Goal: Task Accomplishment & Management: Manage account settings

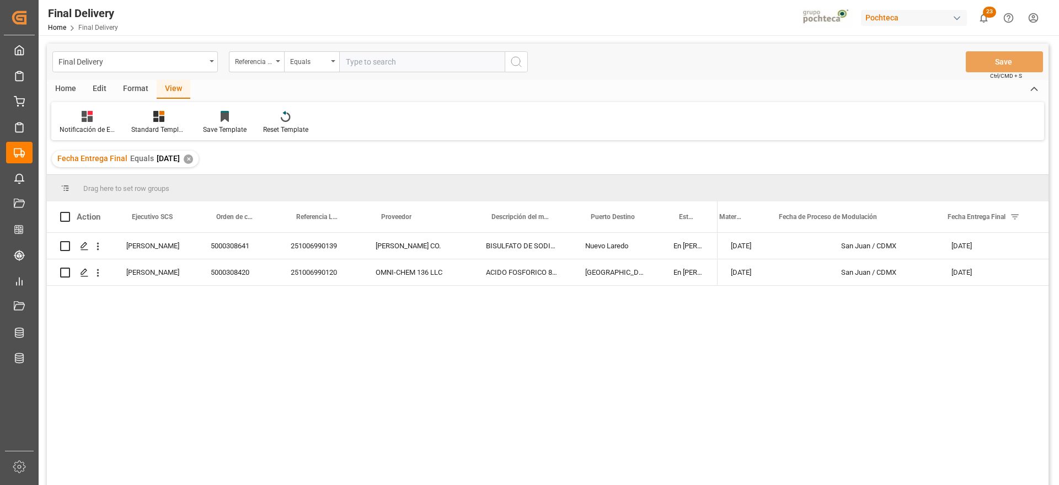
scroll to position [0, 173]
drag, startPoint x: 201, startPoint y: 158, endPoint x: 215, endPoint y: 153, distance: 14.5
click at [193, 158] on div "✕" at bounding box center [188, 158] width 9 height 9
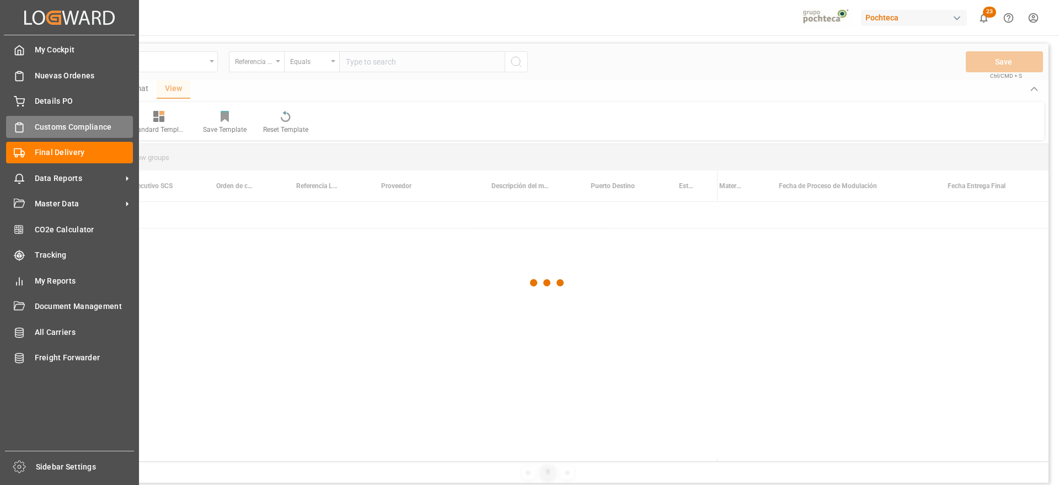
click at [26, 122] on div "Customs Compliance Customs Compliance" at bounding box center [69, 127] width 127 height 22
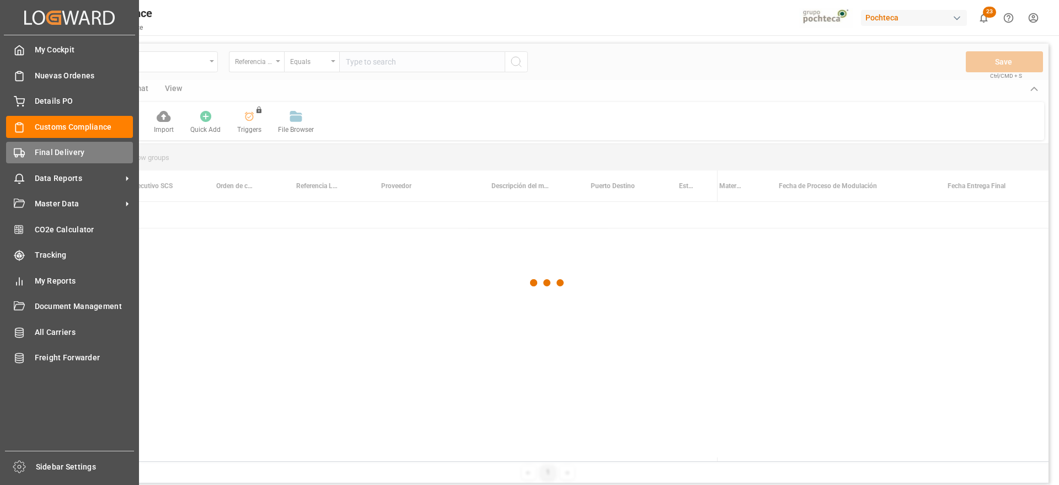
click at [45, 153] on span "Final Delivery" at bounding box center [84, 153] width 99 height 12
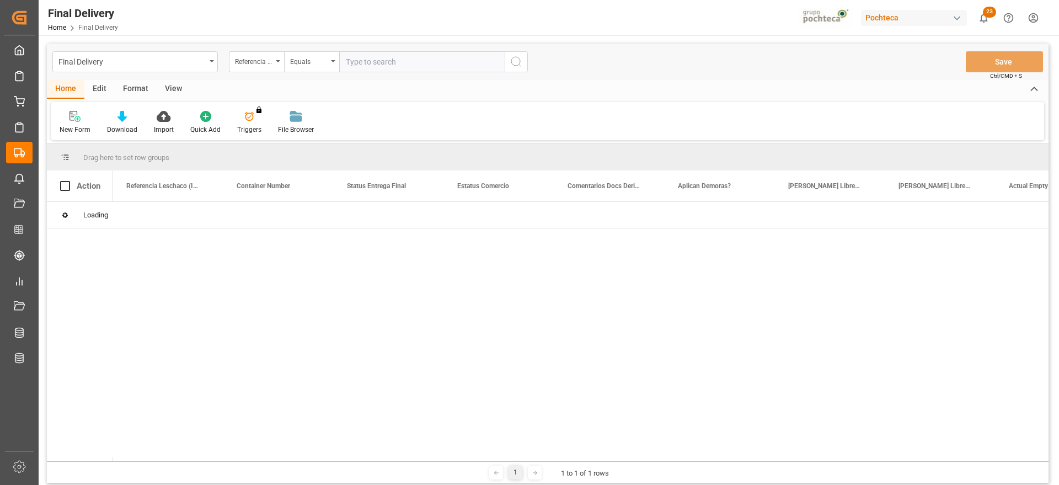
click at [352, 56] on input "text" at bounding box center [421, 61] width 165 height 21
paste input "251006900136"
type input "251006900136"
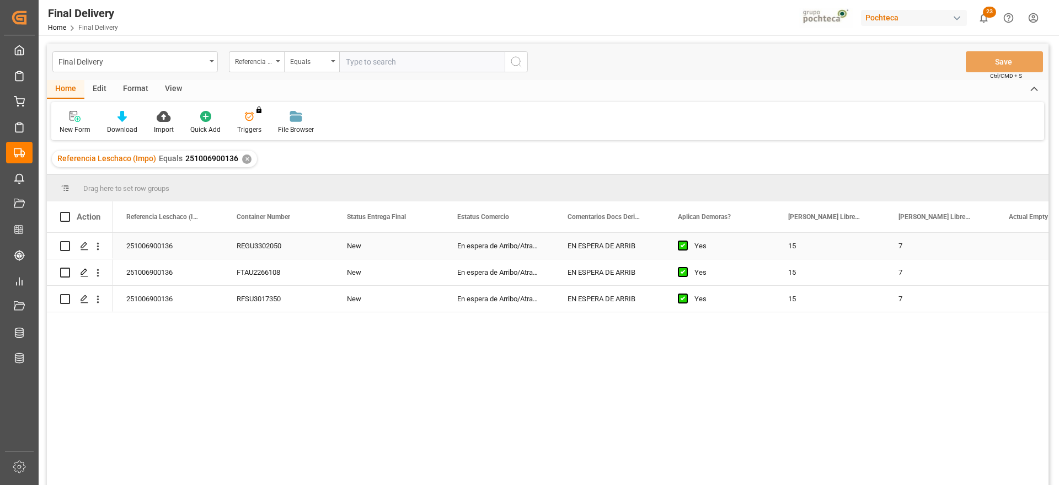
click at [557, 256] on div "EN ESPERA DE ARRIB" at bounding box center [609, 246] width 110 height 26
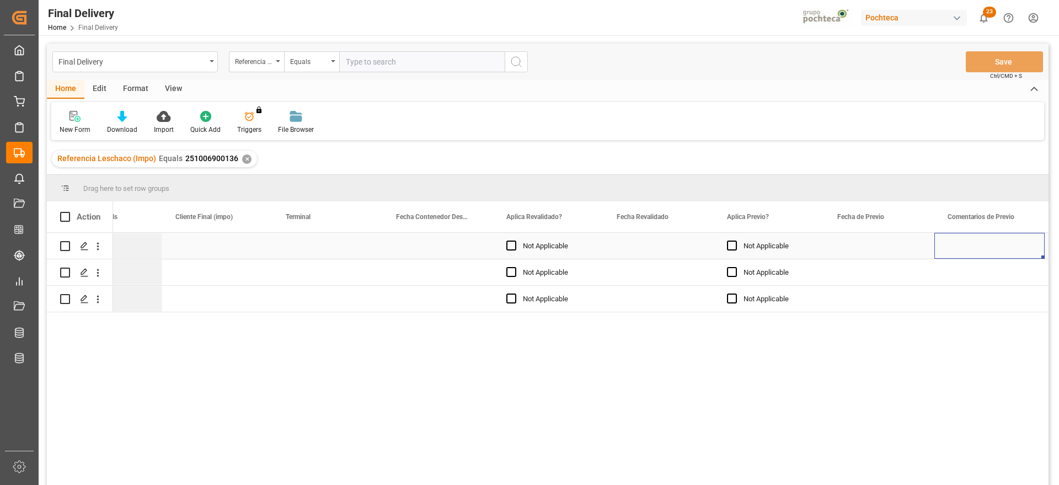
click at [681, 247] on div "Press SPACE to select this row." at bounding box center [658, 246] width 110 height 26
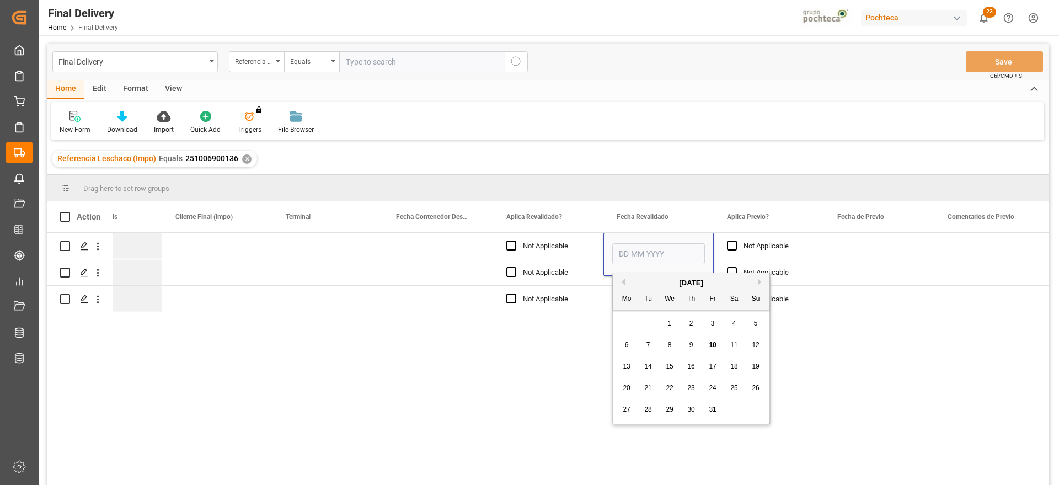
click at [710, 342] on span "10" at bounding box center [712, 345] width 7 height 8
type input "[DATE]"
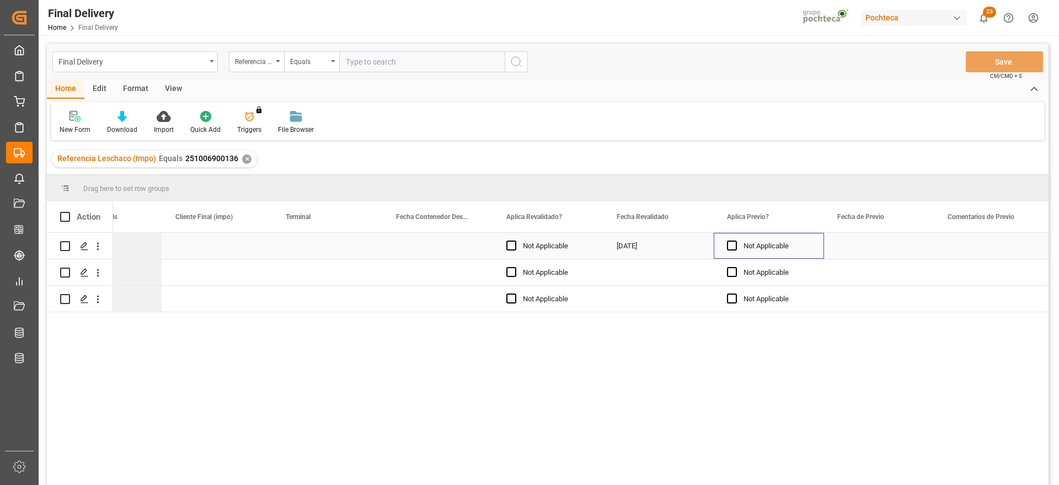
click at [766, 249] on div "Not Applicable" at bounding box center [776, 245] width 67 height 25
click at [649, 250] on div "[DATE]" at bounding box center [658, 246] width 110 height 26
click at [648, 249] on div "[DATE]" at bounding box center [658, 246] width 110 height 26
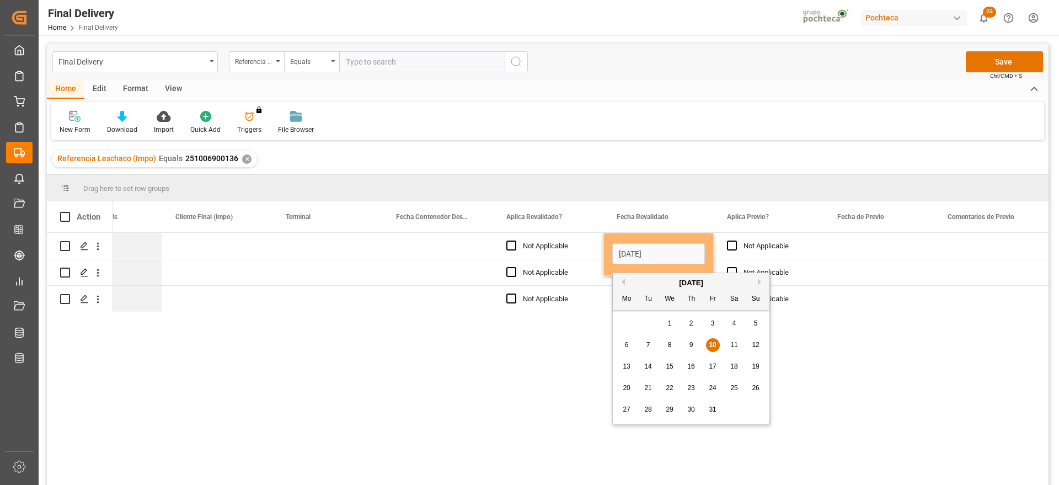
click at [696, 341] on div "9" at bounding box center [691, 345] width 14 height 13
type input "[DATE]"
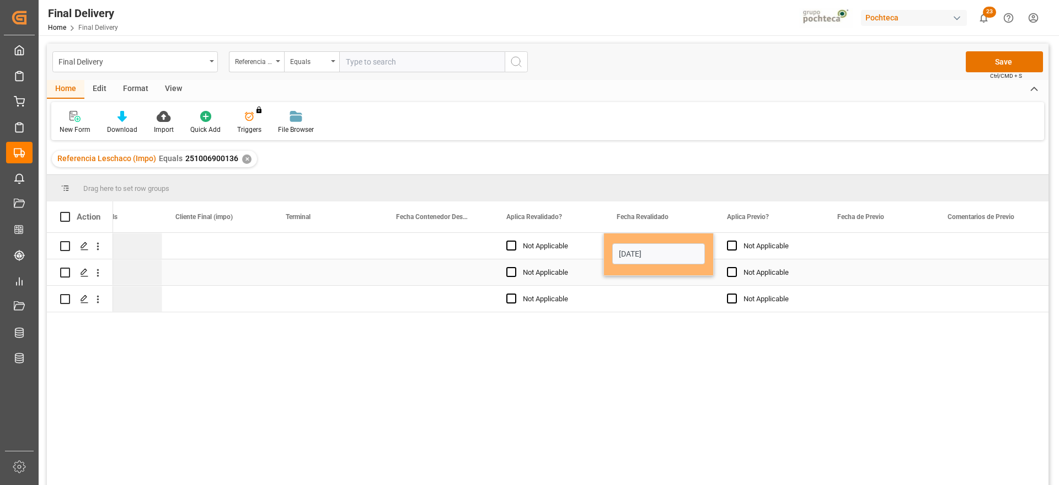
click at [793, 244] on div "Not Applicable" at bounding box center [776, 245] width 67 height 25
click at [677, 251] on div "[DATE]" at bounding box center [658, 246] width 110 height 26
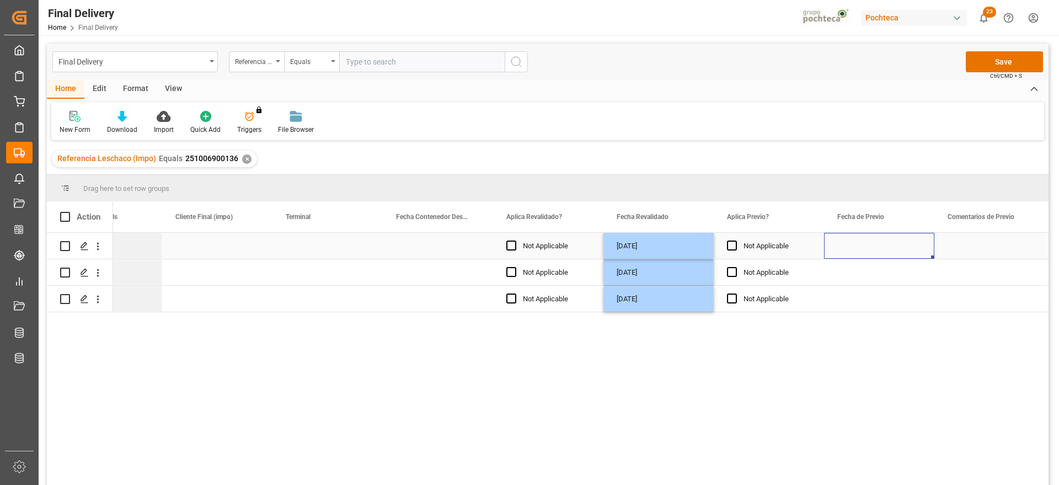
click at [845, 257] on div "Press SPACE to select this row." at bounding box center [879, 246] width 110 height 26
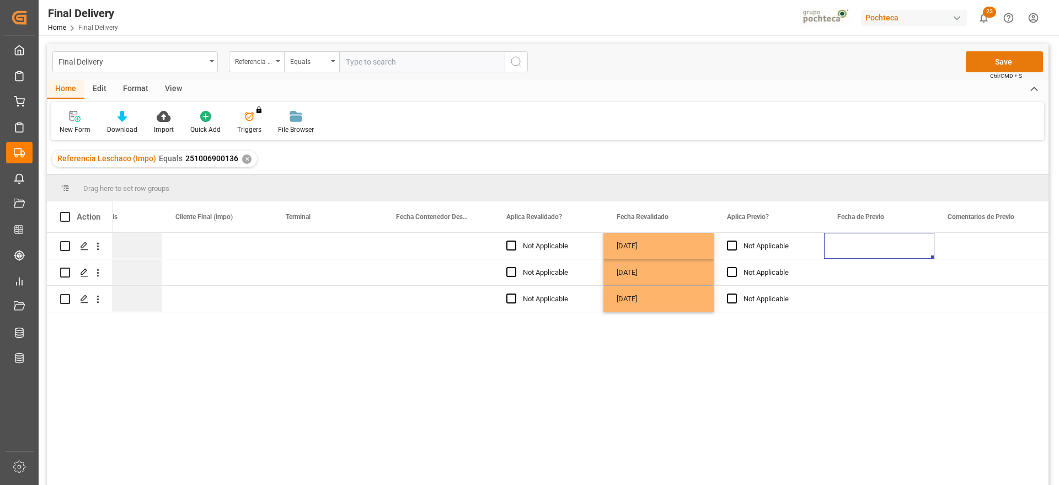
click at [1020, 59] on button "Save" at bounding box center [1004, 61] width 77 height 21
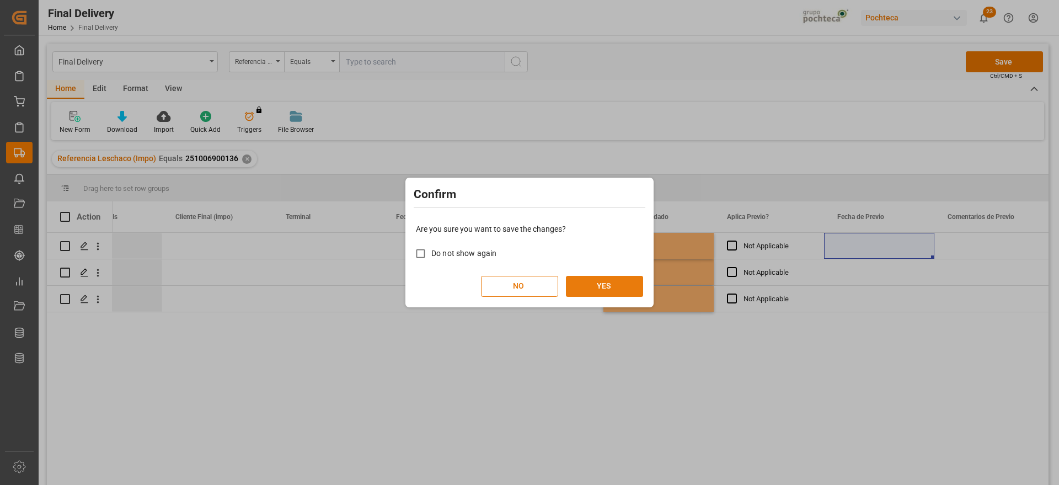
click at [602, 278] on button "YES" at bounding box center [604, 286] width 77 height 21
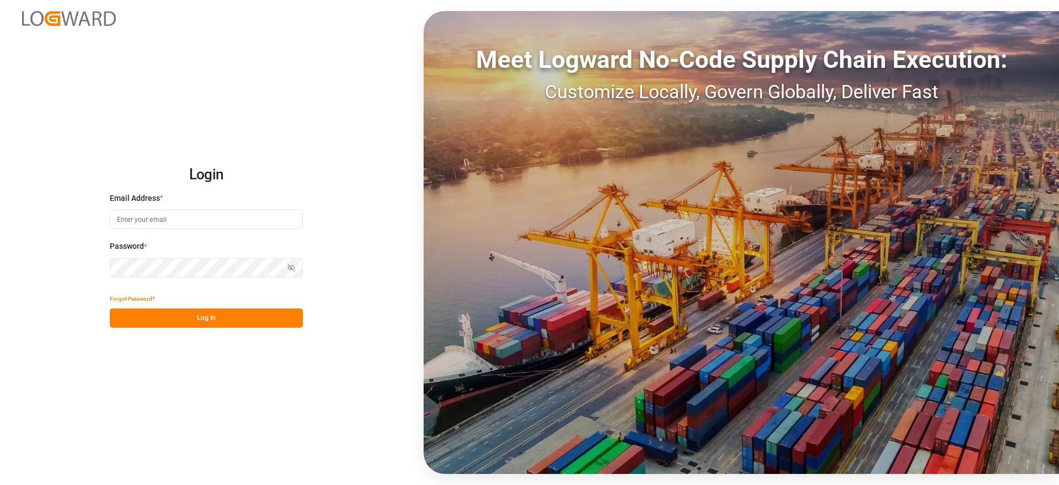
type input "[EMAIL_ADDRESS][DOMAIN_NAME]"
click at [212, 310] on button "Log In" at bounding box center [206, 317] width 193 height 19
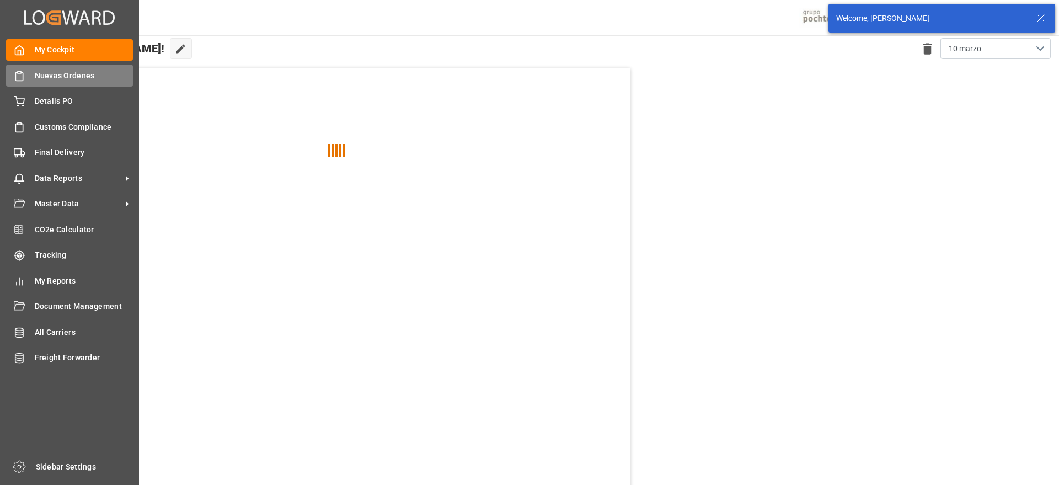
click at [30, 76] on div "Nuevas Ordenes Nuevas Ordenes" at bounding box center [69, 76] width 127 height 22
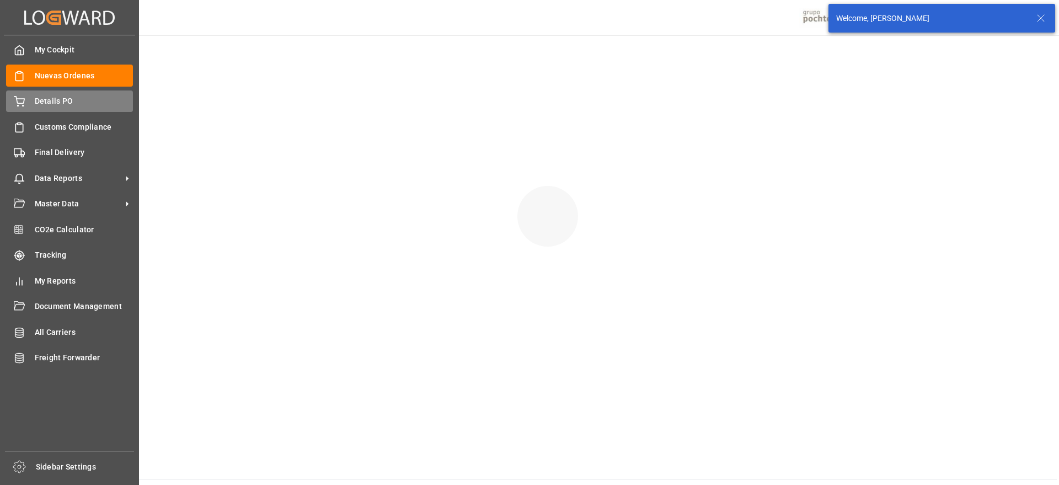
click at [36, 104] on div "Created by potrace 1.15, written by [PERSON_NAME] [DATE]-[DATE] Created by potr…" at bounding box center [69, 239] width 139 height 478
click at [33, 103] on div "Details PO Details PO" at bounding box center [69, 101] width 127 height 22
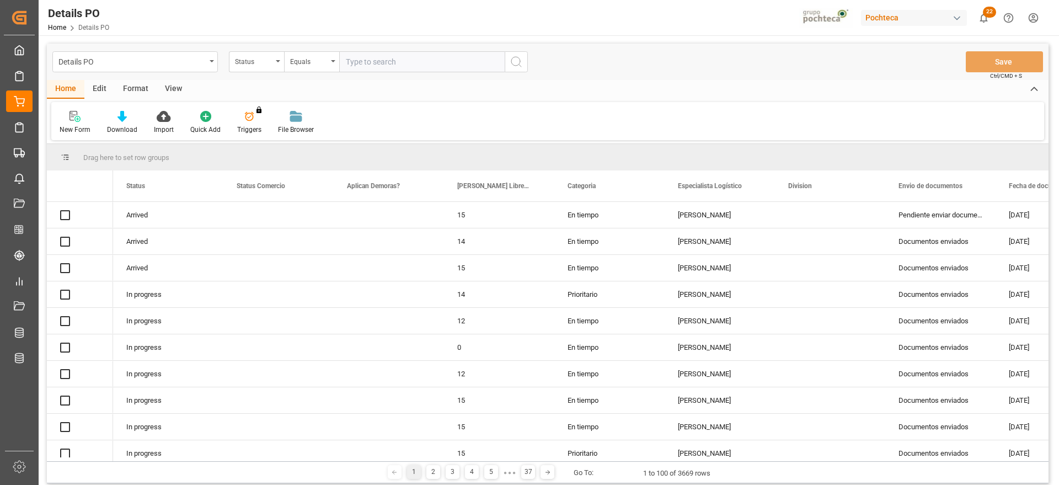
click at [249, 64] on div "Status" at bounding box center [253, 60] width 37 height 13
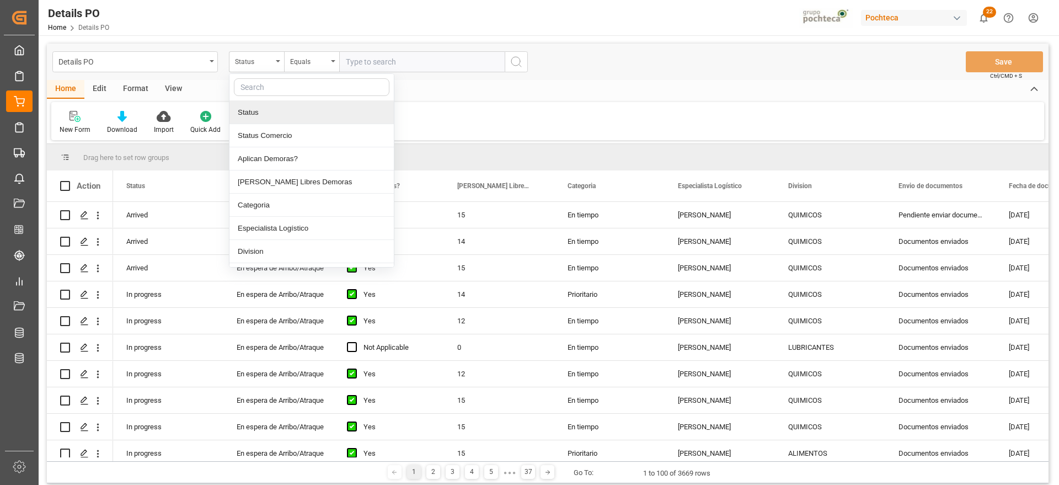
click at [266, 88] on input "text" at bounding box center [312, 87] width 156 height 18
type input "ref"
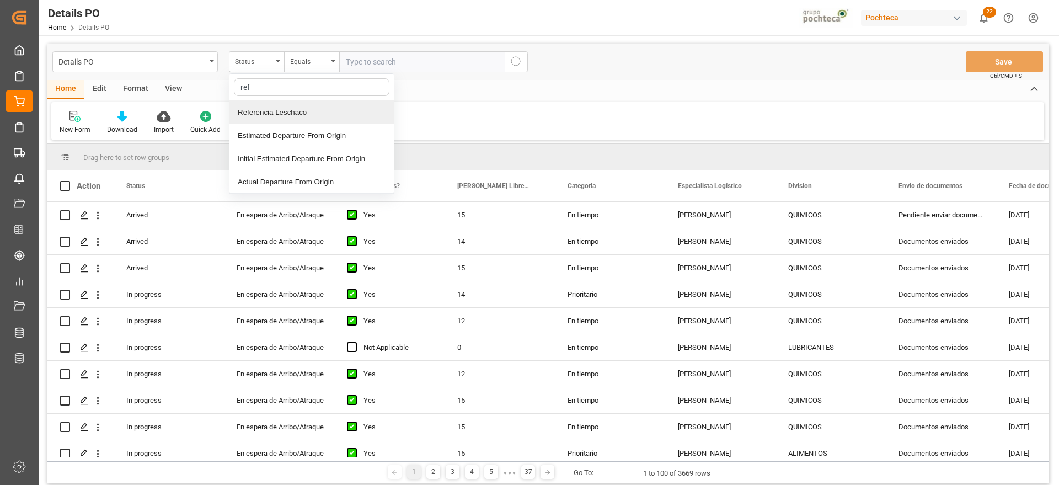
click at [271, 111] on div "Referencia Leschaco" at bounding box center [311, 112] width 164 height 23
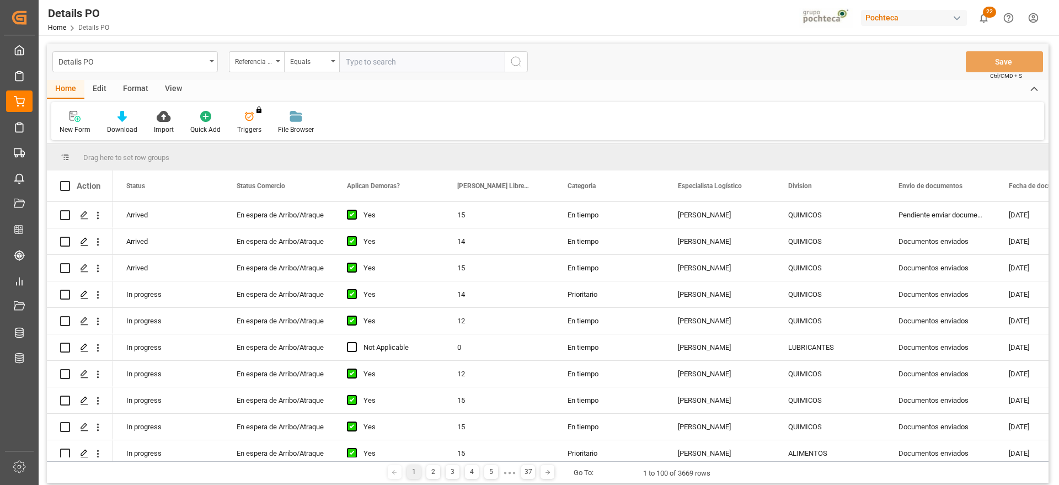
click at [375, 57] on input "text" at bounding box center [421, 61] width 165 height 21
paste input "5000308339"
type input "5000308339"
click at [270, 61] on div "Referencia Leschaco" at bounding box center [253, 60] width 37 height 13
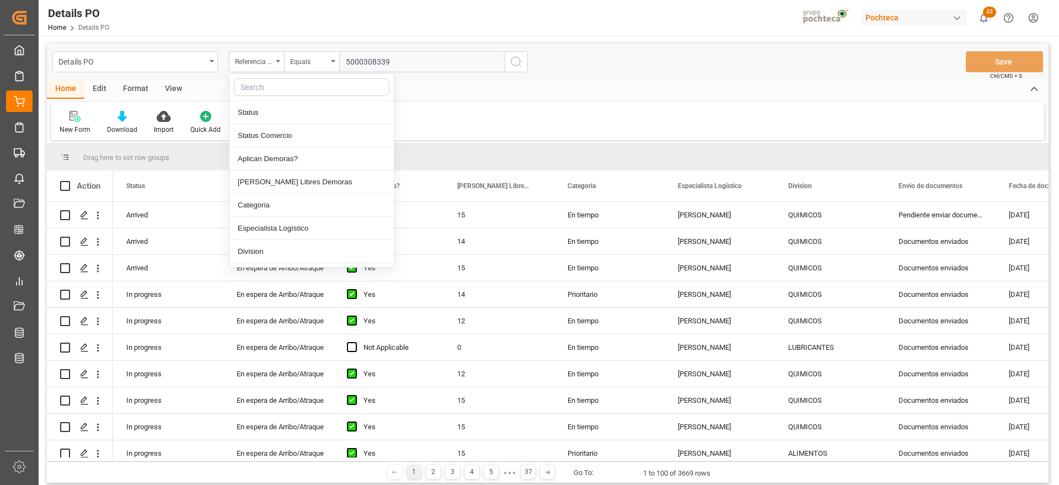
click at [269, 80] on input "text" at bounding box center [312, 87] width 156 height 18
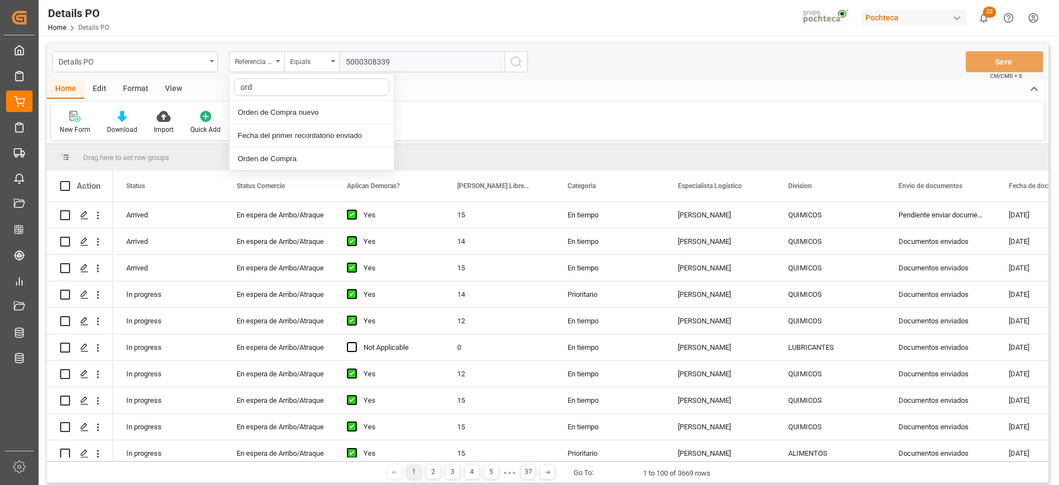
type input "orde"
click at [289, 111] on div "Orden de Compra nuevo" at bounding box center [311, 112] width 164 height 23
click at [393, 59] on input "text" at bounding box center [421, 61] width 165 height 21
paste input "5000308339"
type input "5000308339"
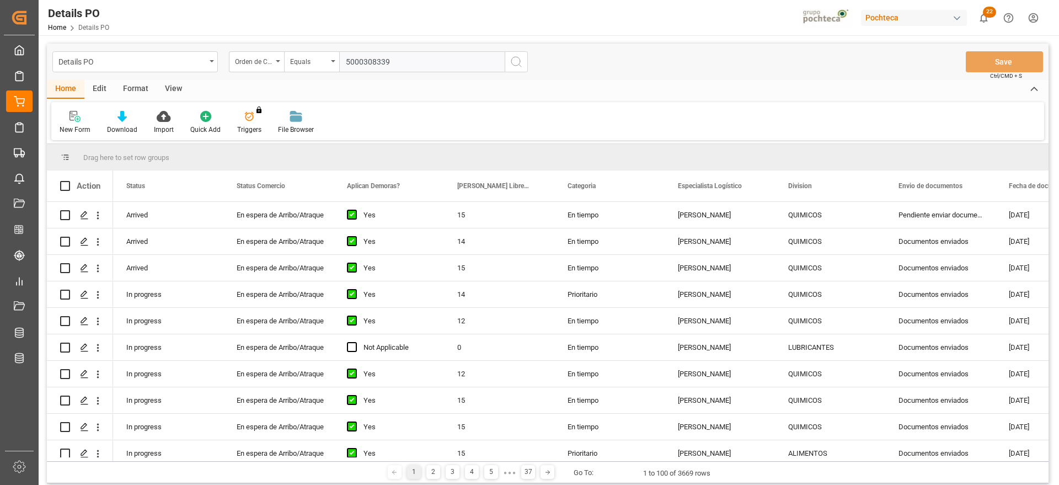
click at [523, 62] on button "search button" at bounding box center [516, 61] width 23 height 21
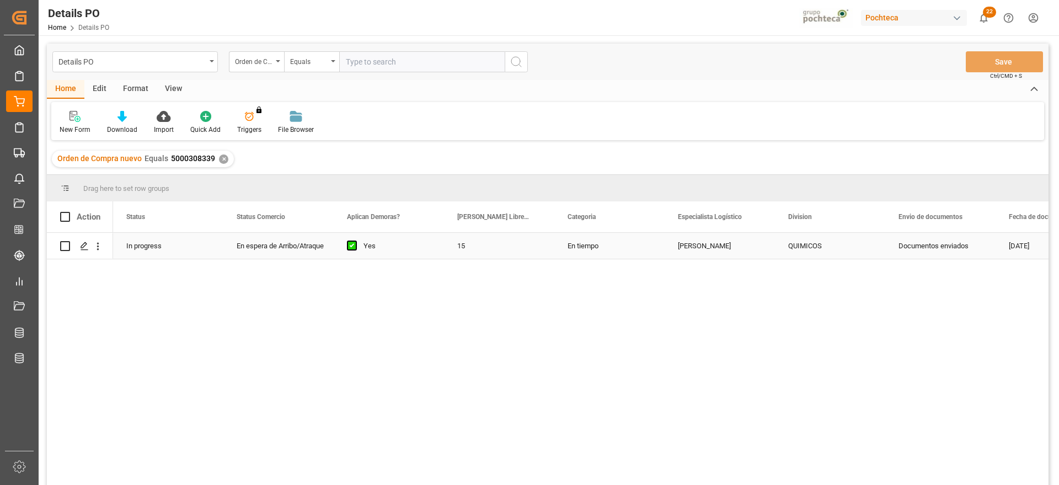
click at [461, 251] on div "15" at bounding box center [499, 246] width 110 height 26
click at [733, 251] on div "[PERSON_NAME]" at bounding box center [720, 246] width 110 height 26
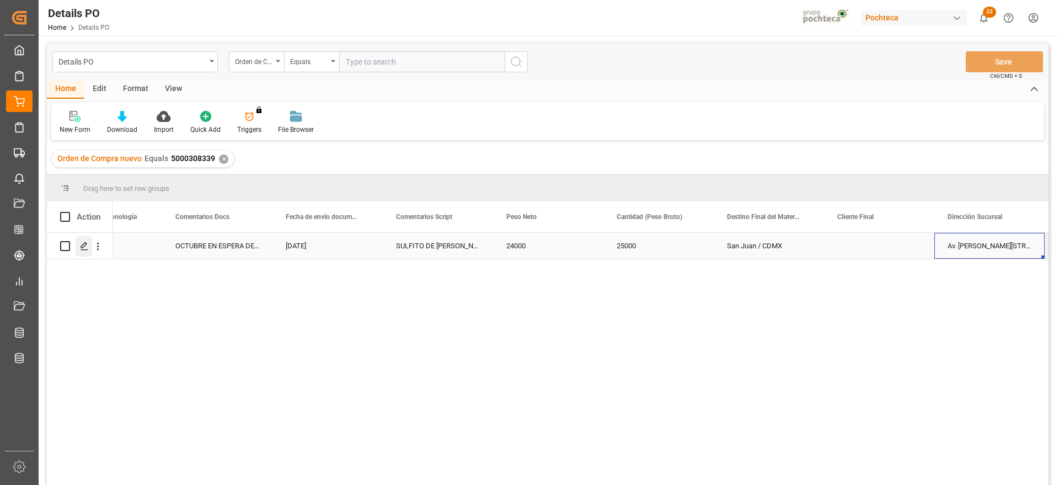
click at [82, 247] on icon "Press SPACE to select this row." at bounding box center [84, 246] width 9 height 9
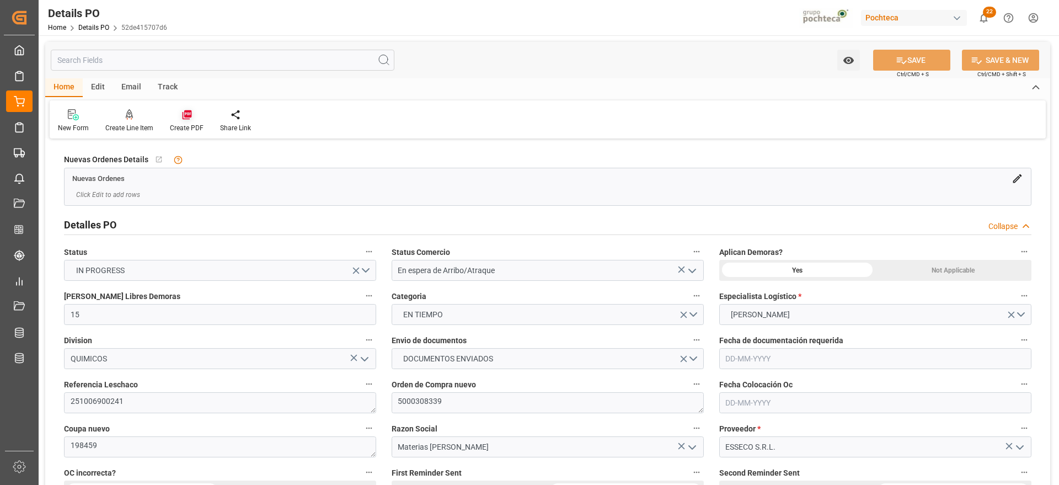
type input "15"
type input "[DATE]"
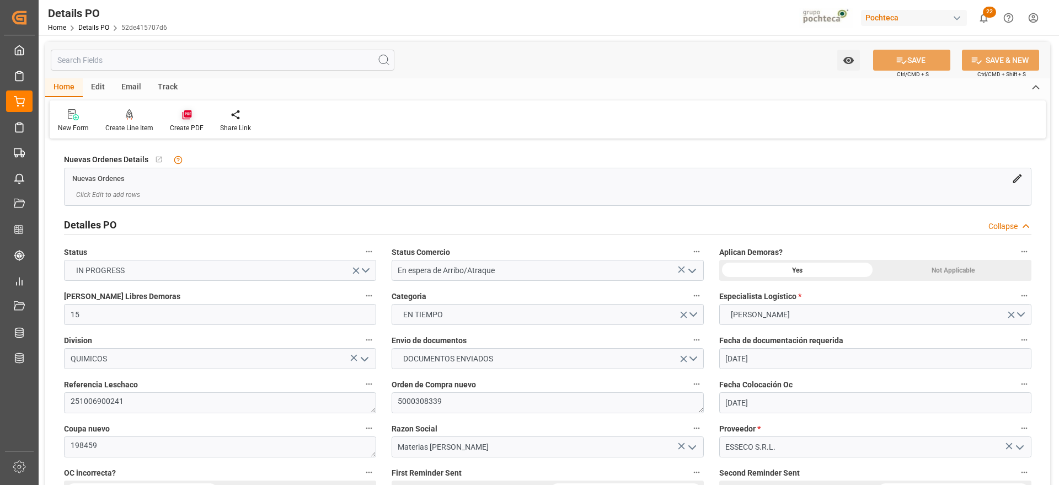
click at [188, 114] on icon at bounding box center [186, 114] width 9 height 9
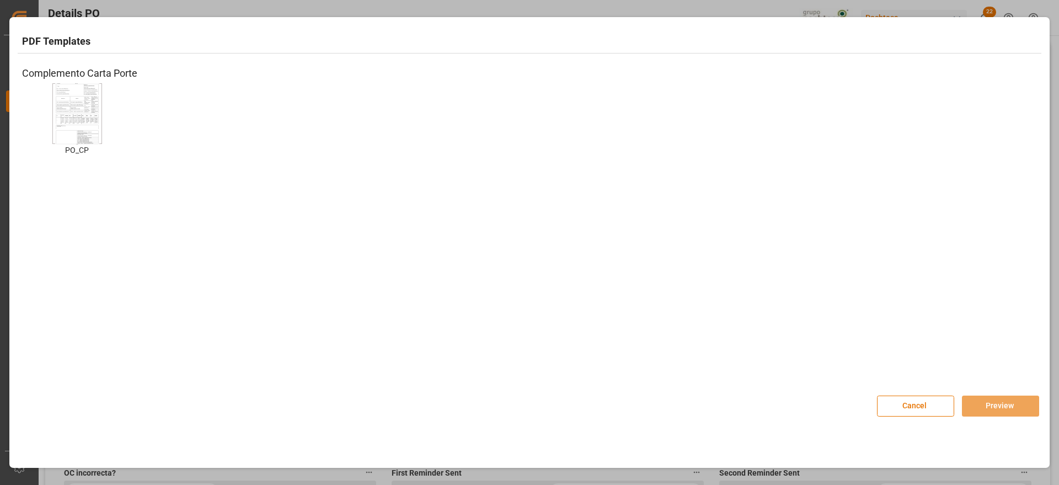
click at [75, 105] on img at bounding box center [77, 113] width 44 height 62
click at [995, 403] on button "Preview" at bounding box center [1000, 405] width 77 height 21
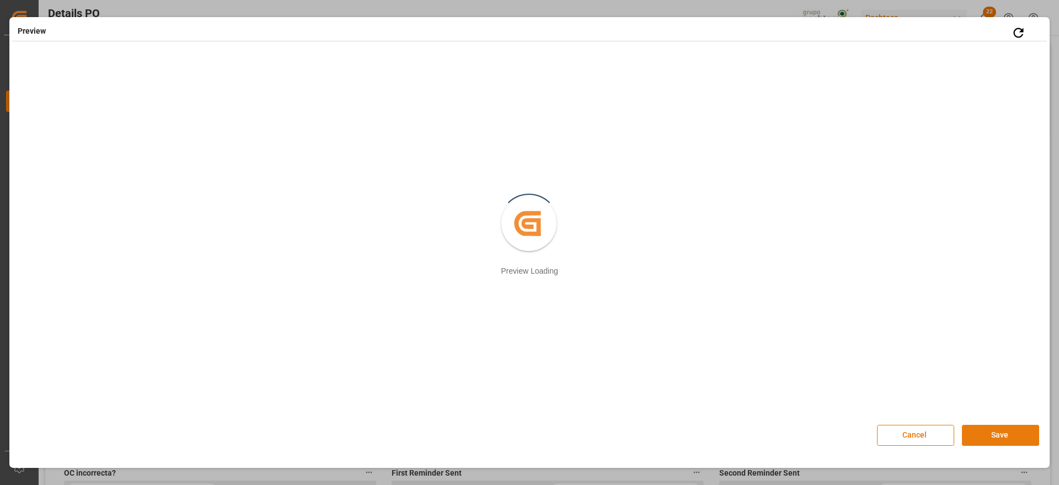
click at [995, 437] on button "Save" at bounding box center [1000, 435] width 77 height 21
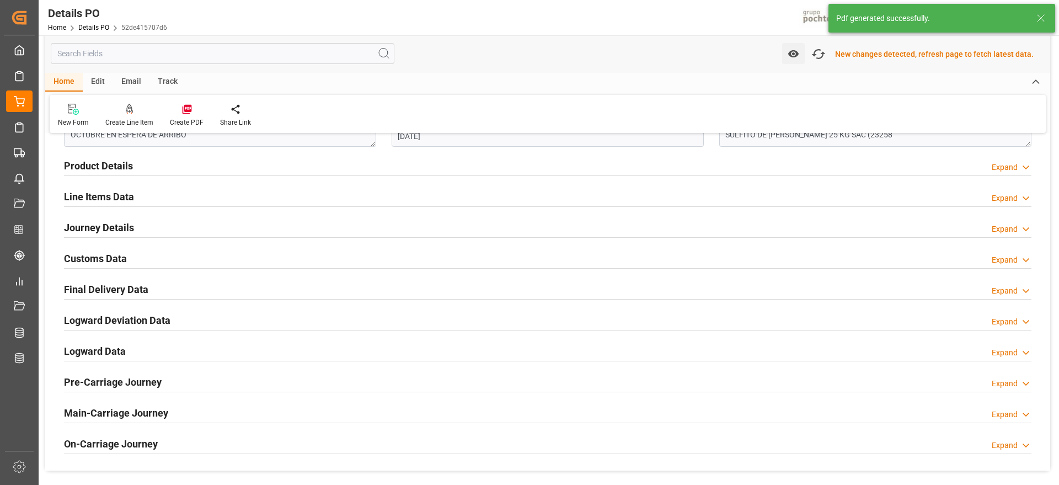
click at [100, 249] on div "Customs Data" at bounding box center [95, 257] width 63 height 21
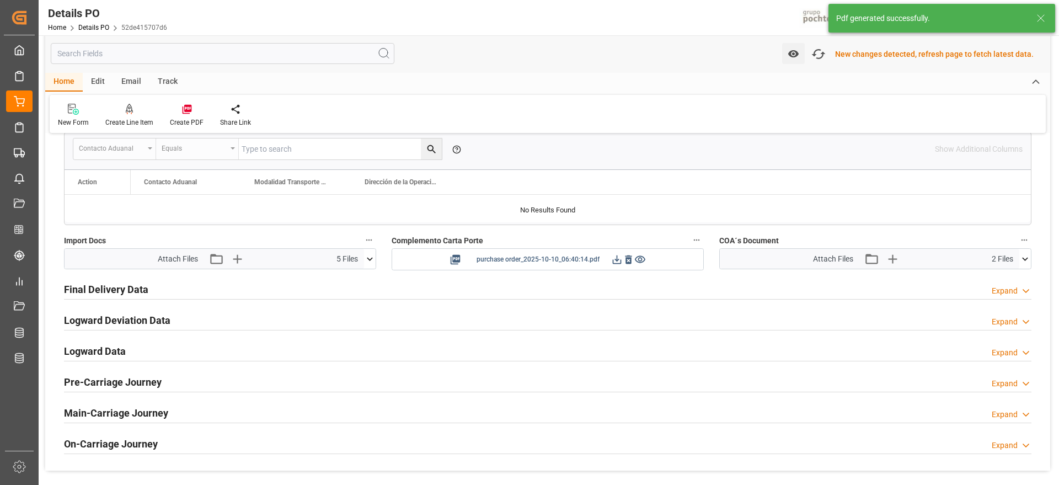
click at [618, 258] on icon at bounding box center [617, 260] width 12 height 12
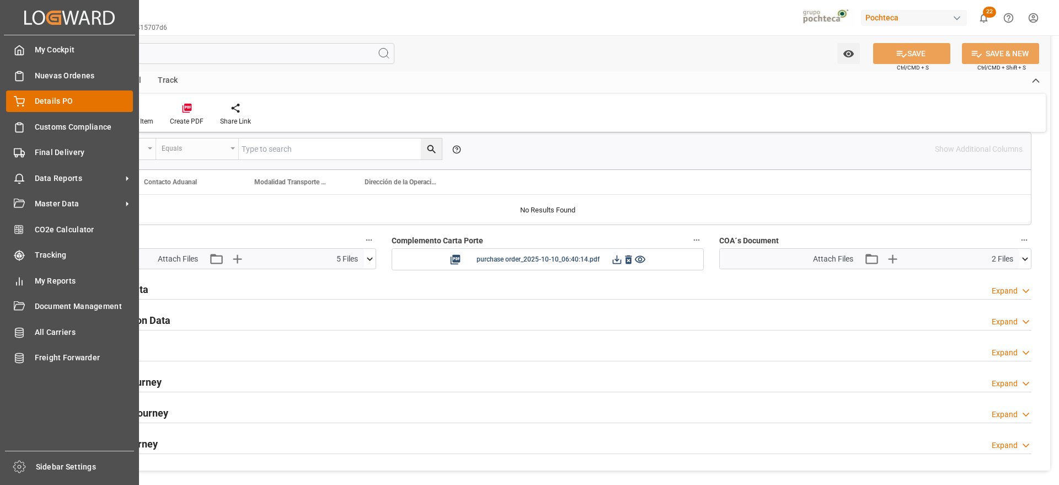
click at [37, 107] on div "Details PO Details PO" at bounding box center [69, 101] width 127 height 22
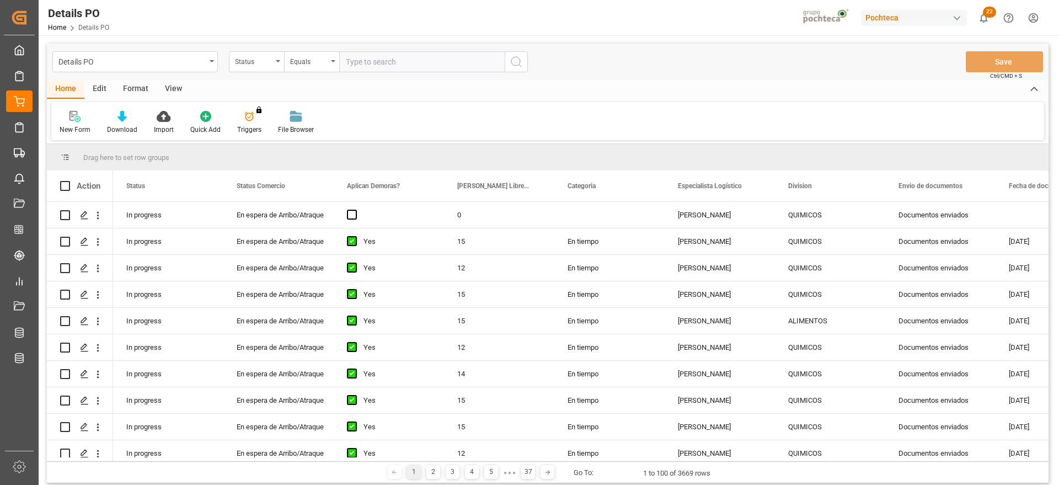
click at [258, 62] on div "Status" at bounding box center [253, 60] width 37 height 13
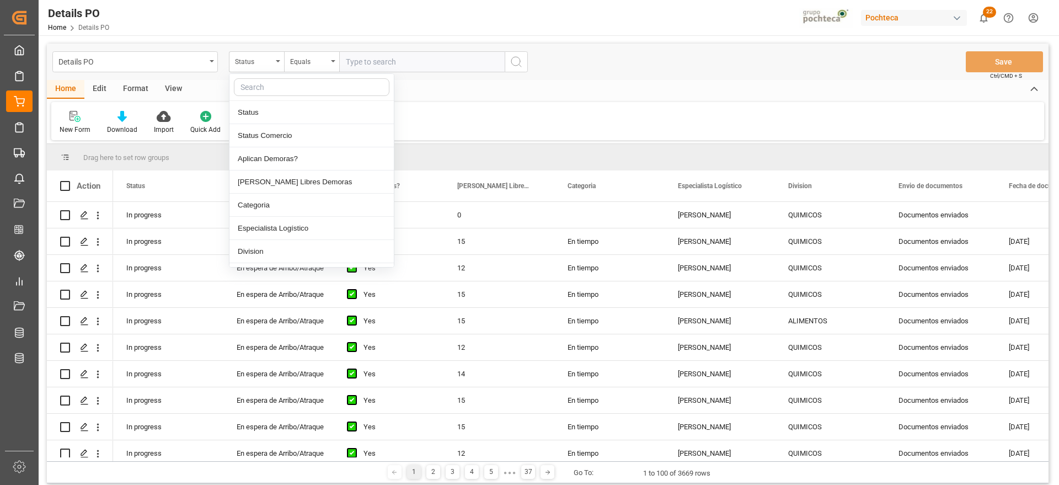
click at [262, 92] on input "text" at bounding box center [312, 87] width 156 height 18
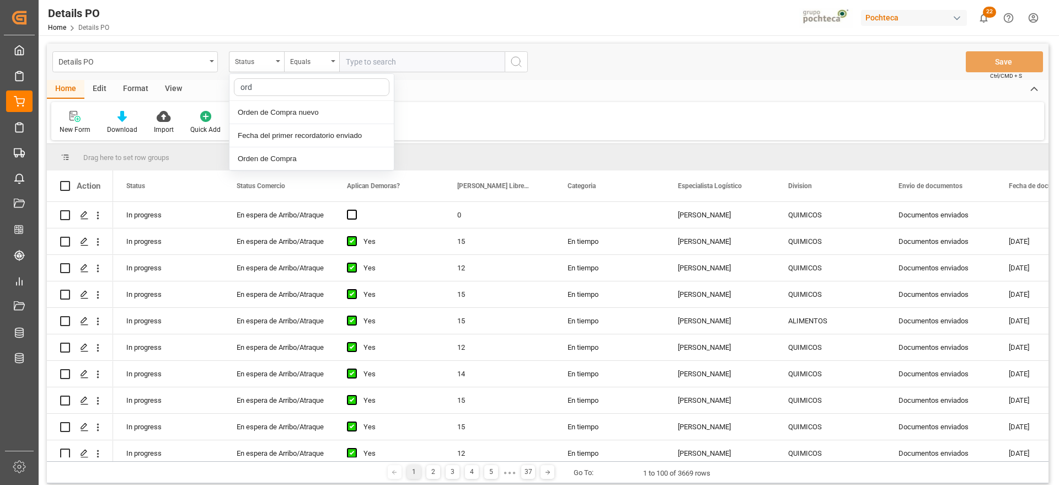
type input "orde"
click at [301, 111] on div "Orden de Compra nuevo" at bounding box center [311, 112] width 164 height 23
click at [372, 64] on input "text" at bounding box center [421, 61] width 165 height 21
paste input "5000308308"
type input "5000308308"
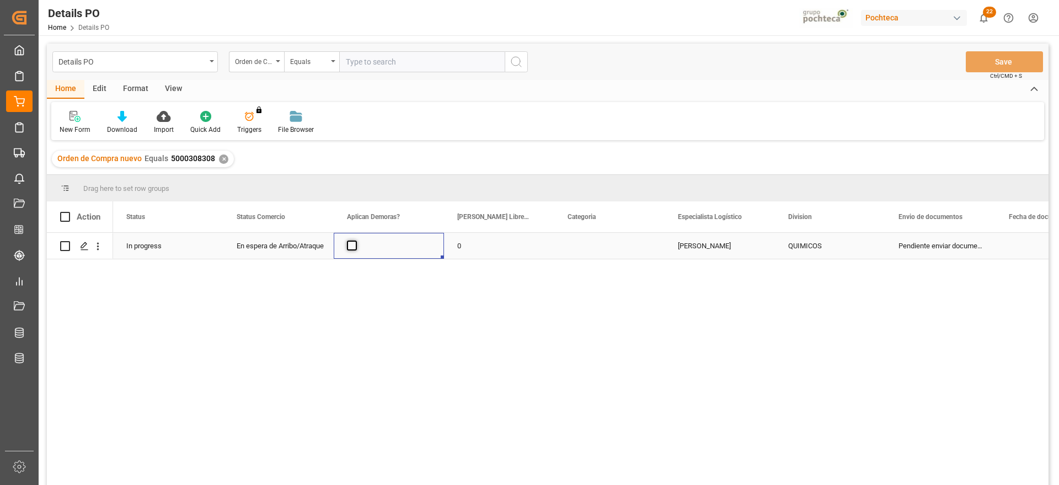
click at [352, 243] on span "Press SPACE to select this row." at bounding box center [352, 245] width 10 height 10
click at [355, 240] on input "Press SPACE to select this row." at bounding box center [355, 240] width 0 height 0
click at [471, 244] on div "0" at bounding box center [499, 246] width 110 height 26
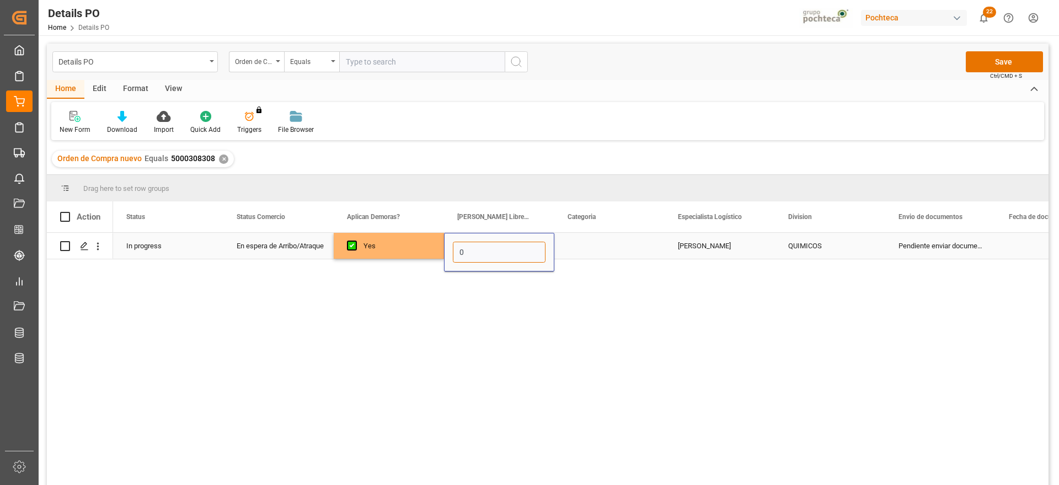
click at [471, 244] on input "0" at bounding box center [499, 252] width 93 height 21
type input "14"
click at [628, 250] on div "Press SPACE to select this row." at bounding box center [609, 246] width 110 height 26
click at [646, 252] on button "Select" at bounding box center [609, 252] width 93 height 21
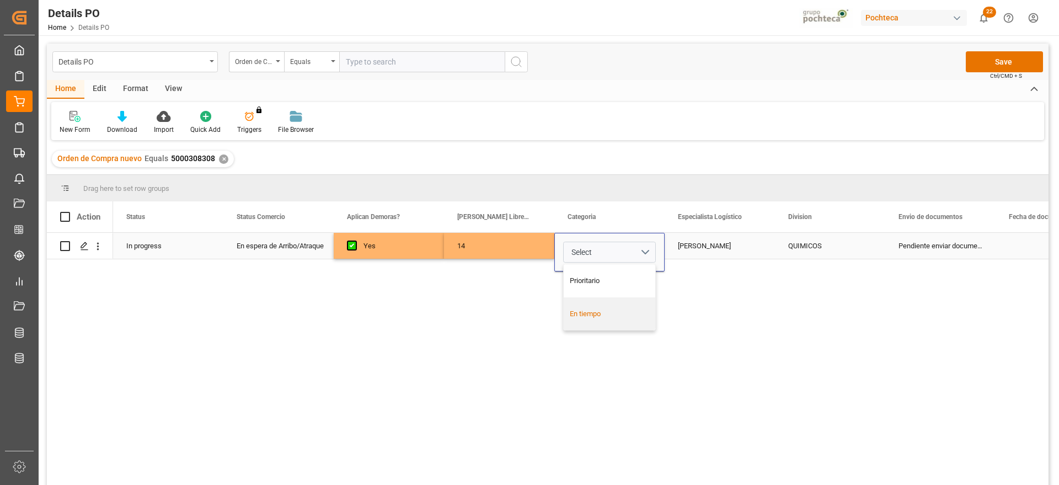
click at [614, 318] on div "En tiempo" at bounding box center [610, 313] width 80 height 11
click at [750, 250] on div "[PERSON_NAME]" at bounding box center [720, 246] width 110 height 26
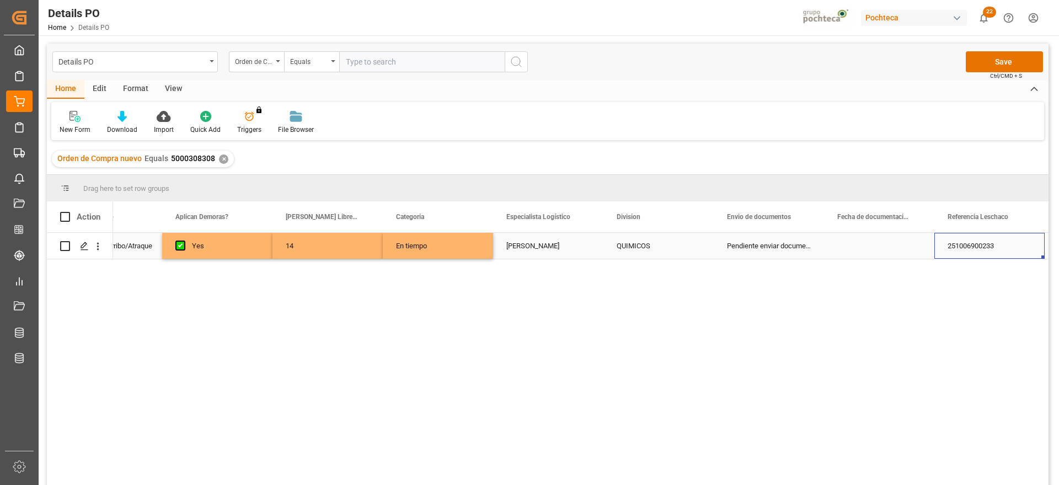
scroll to position [0, 282]
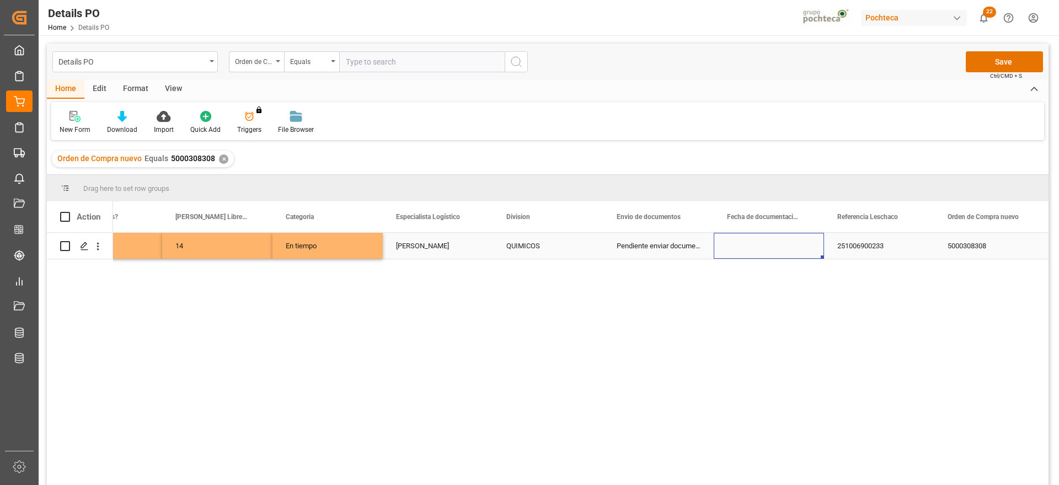
click at [750, 250] on div "Press SPACE to select this row." at bounding box center [769, 246] width 110 height 26
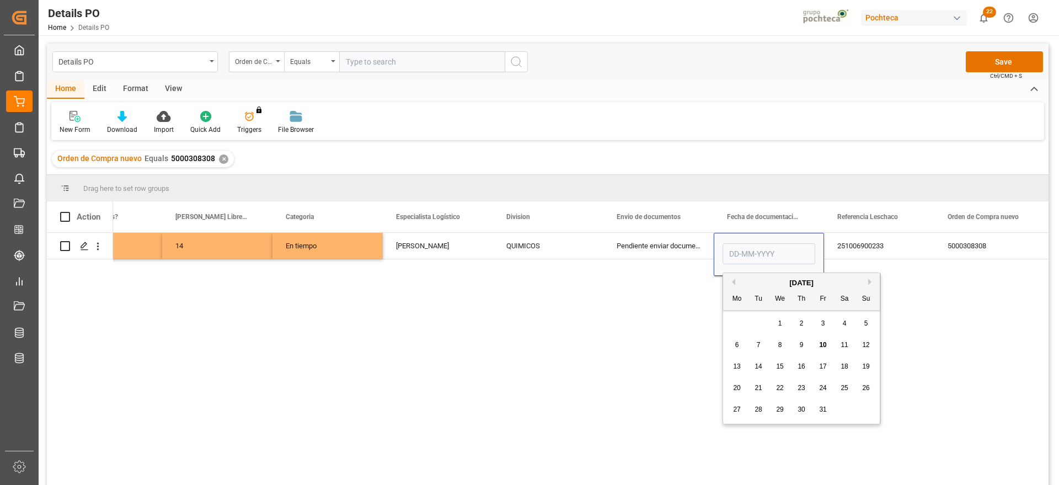
click at [736, 278] on div "[DATE]" at bounding box center [801, 282] width 157 height 11
click at [735, 280] on div "[DATE]" at bounding box center [801, 282] width 157 height 11
click at [733, 281] on button "Previous Month" at bounding box center [731, 281] width 7 height 7
click at [781, 369] on span "17" at bounding box center [779, 366] width 7 height 8
type input "[DATE]"
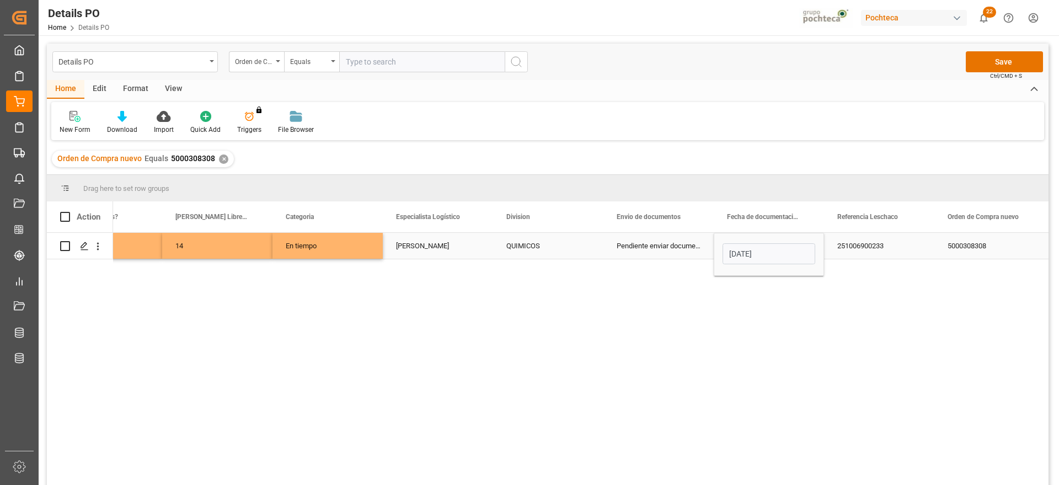
click at [864, 244] on div "251006900233" at bounding box center [879, 246] width 110 height 26
click at [956, 239] on div "5000308308" at bounding box center [989, 246] width 110 height 26
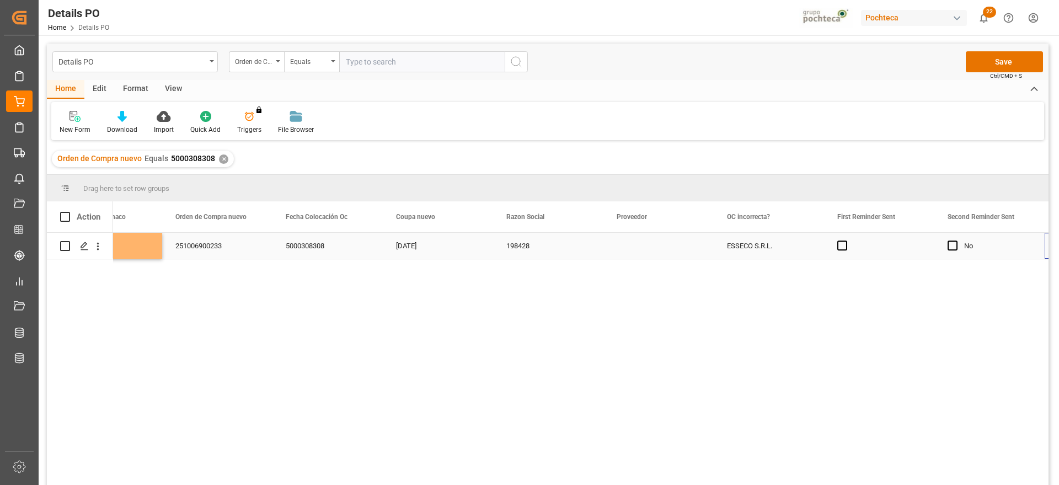
scroll to position [0, 1054]
click at [462, 247] on div "Press SPACE to select this row." at bounding box center [438, 246] width 110 height 26
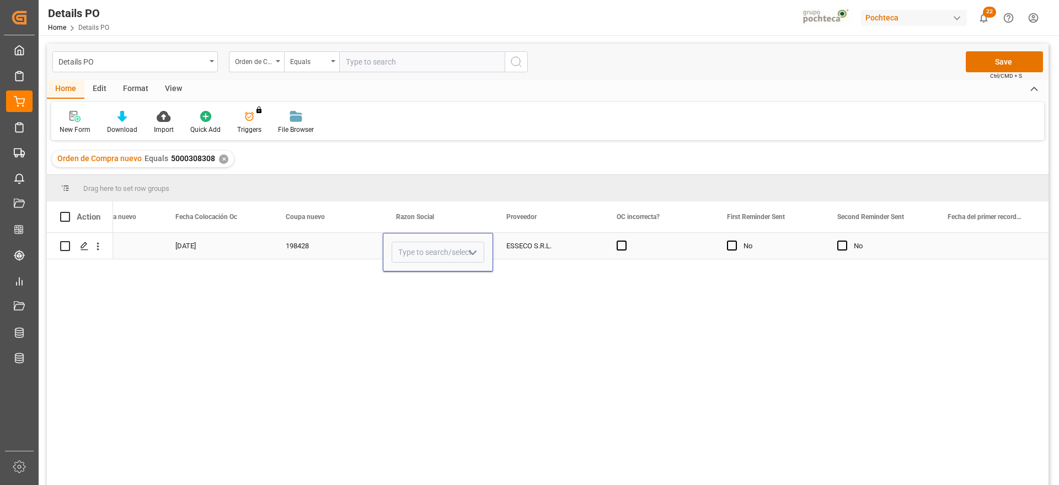
click at [478, 252] on icon "open menu" at bounding box center [472, 252] width 13 height 13
click at [446, 287] on div "Materias [PERSON_NAME]" at bounding box center [448, 283] width 112 height 39
type input "Materias [PERSON_NAME]"
click at [538, 249] on div "ESSECO S.R.L." at bounding box center [548, 246] width 110 height 26
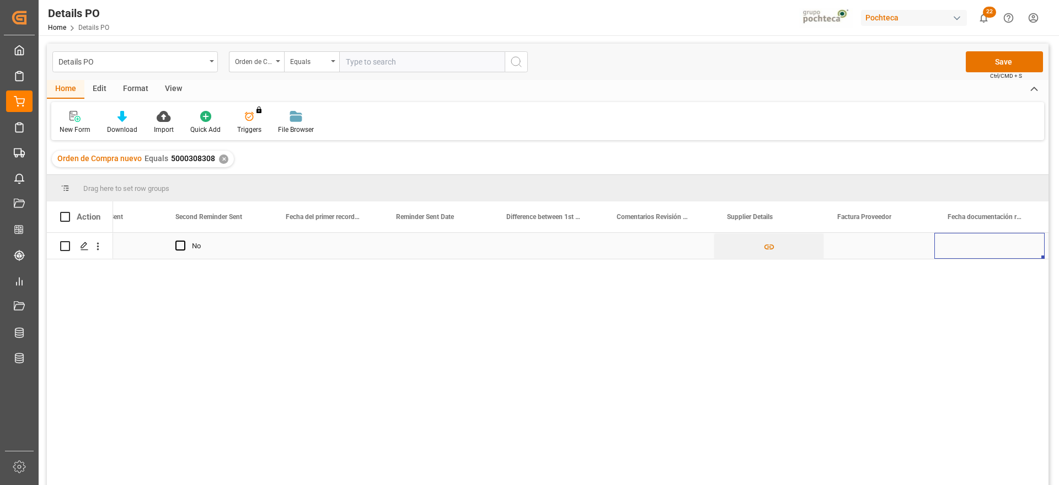
scroll to position [0, 1936]
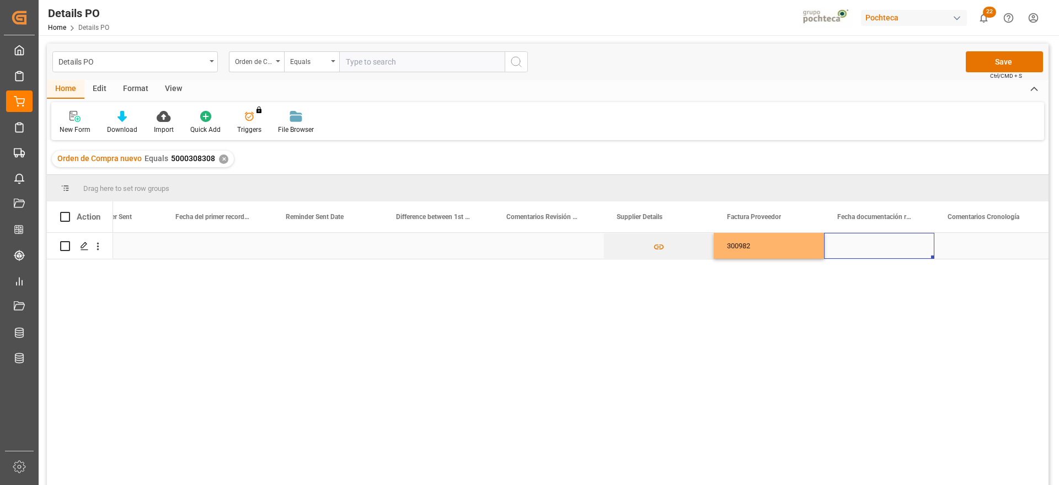
click at [862, 248] on div "Press SPACE to select this row." at bounding box center [879, 246] width 110 height 26
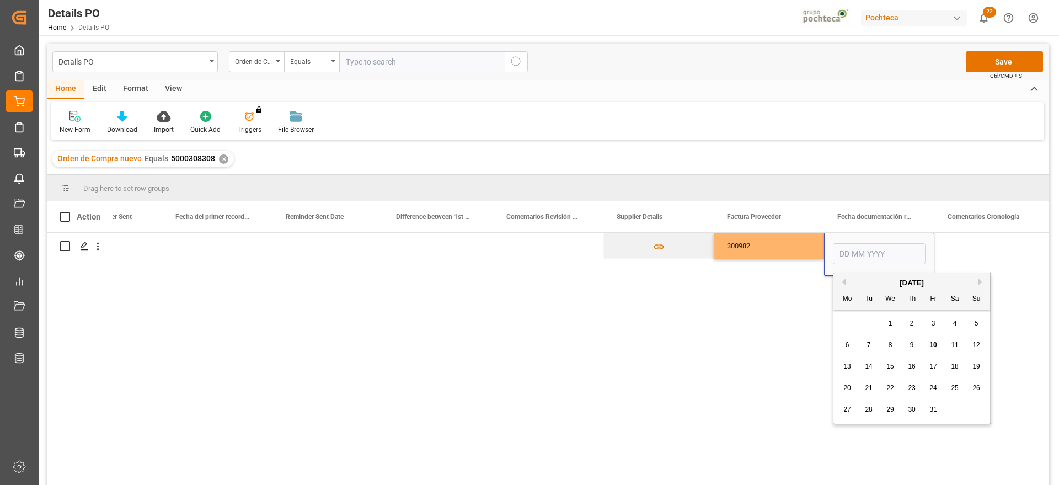
click at [845, 280] on div "[DATE]" at bounding box center [911, 282] width 157 height 11
click at [845, 281] on button "Previous Month" at bounding box center [842, 281] width 7 height 7
click at [897, 369] on div "17" at bounding box center [890, 366] width 14 height 13
type input "[DATE]"
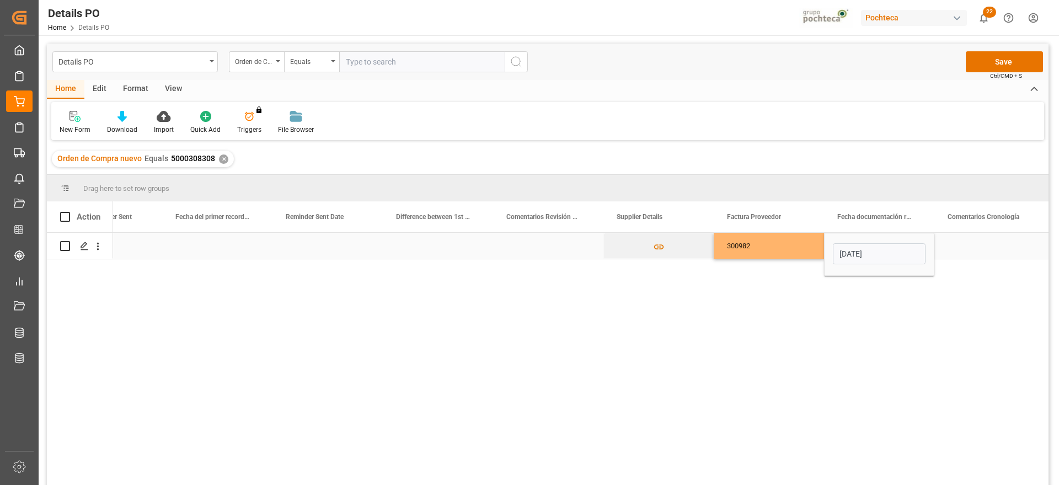
click at [985, 245] on div "Press SPACE to select this row." at bounding box center [989, 246] width 110 height 26
click at [896, 254] on div "[DATE]" at bounding box center [879, 246] width 110 height 26
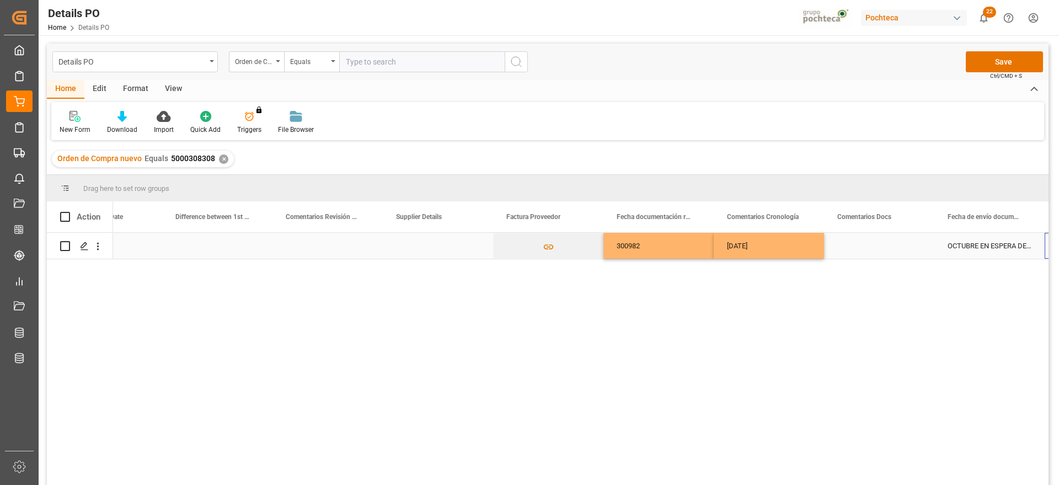
scroll to position [0, 2157]
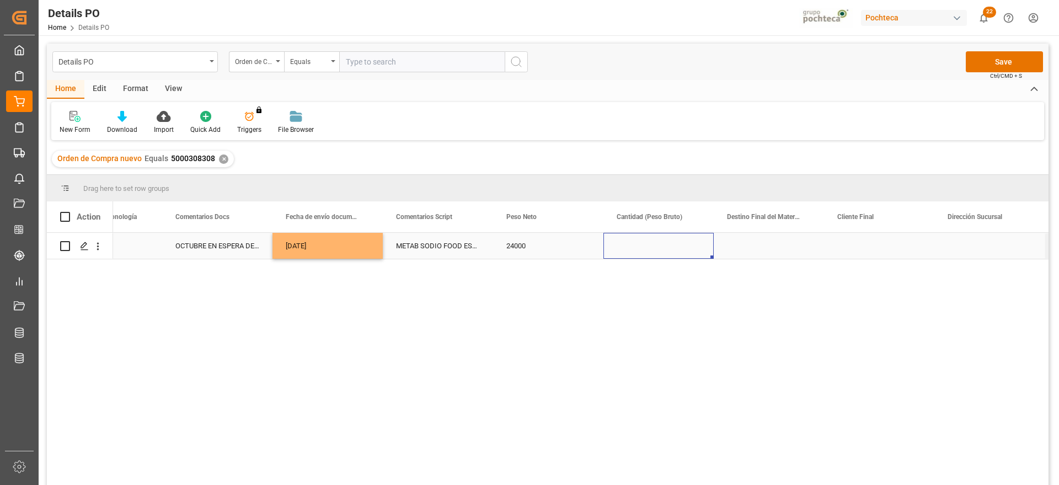
click at [675, 244] on div "Press SPACE to select this row." at bounding box center [658, 246] width 110 height 26
click at [657, 251] on input "Press SPACE to select this row." at bounding box center [658, 252] width 93 height 21
type input "25000"
click at [757, 243] on div "Press SPACE to select this row." at bounding box center [769, 246] width 110 height 26
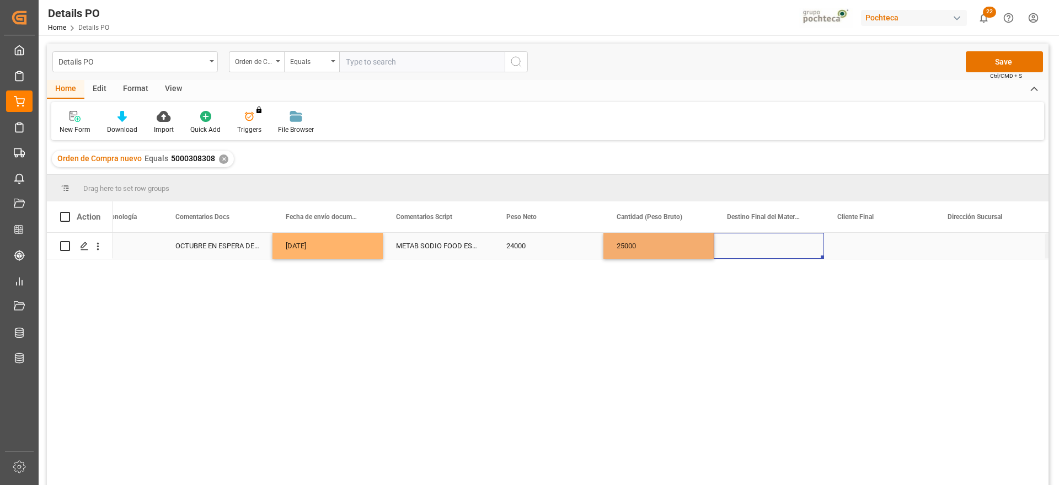
click at [757, 243] on div "Press SPACE to select this row." at bounding box center [769, 246] width 110 height 26
click at [785, 254] on input "Press SPACE to select this row." at bounding box center [768, 252] width 93 height 21
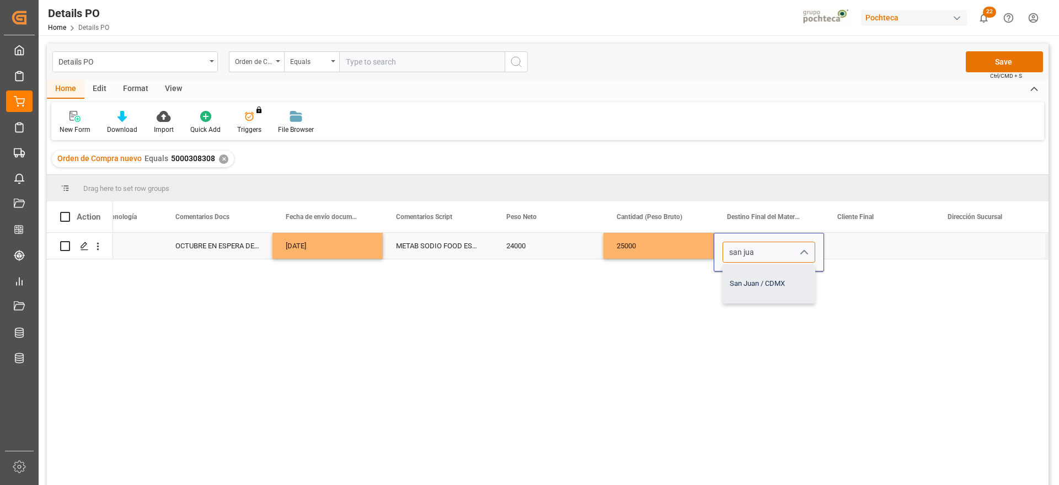
click at [780, 276] on div "San Juan / CDMX" at bounding box center [769, 283] width 92 height 39
type input "San Juan / CDMX"
click at [917, 254] on div "Press SPACE to select this row." at bounding box center [879, 246] width 110 height 26
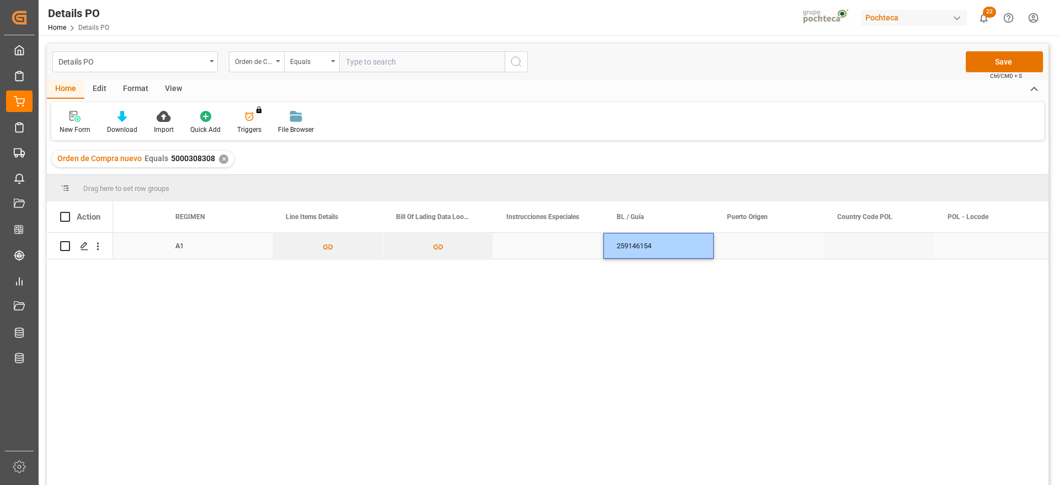
click at [778, 255] on div "Press SPACE to select this row." at bounding box center [769, 246] width 110 height 26
click at [745, 244] on div "Press SPACE to select this row." at bounding box center [769, 246] width 110 height 26
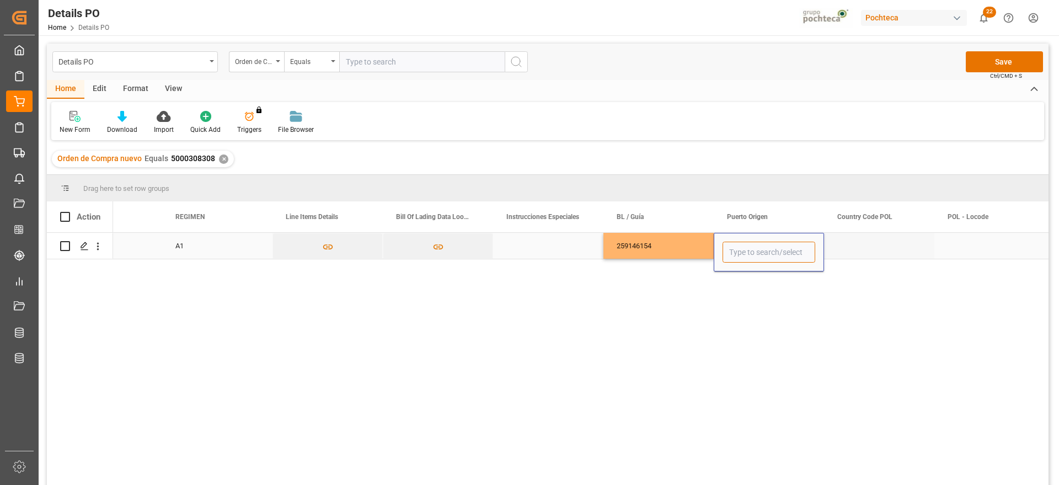
click at [745, 244] on input "Press SPACE to select this row." at bounding box center [768, 252] width 93 height 21
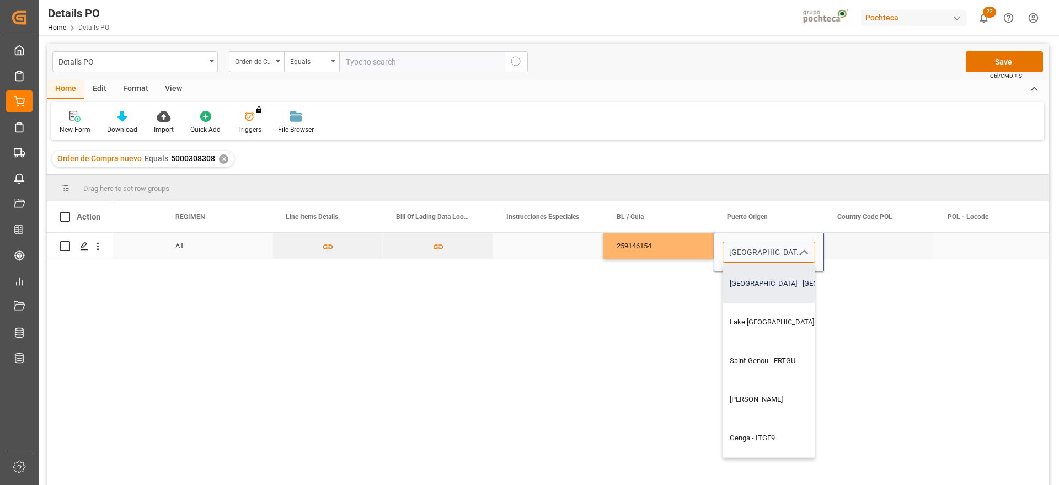
click at [785, 283] on div "[GEOGRAPHIC_DATA] - [GEOGRAPHIC_DATA]" at bounding box center [812, 283] width 179 height 39
type input "[GEOGRAPHIC_DATA] - [GEOGRAPHIC_DATA]"
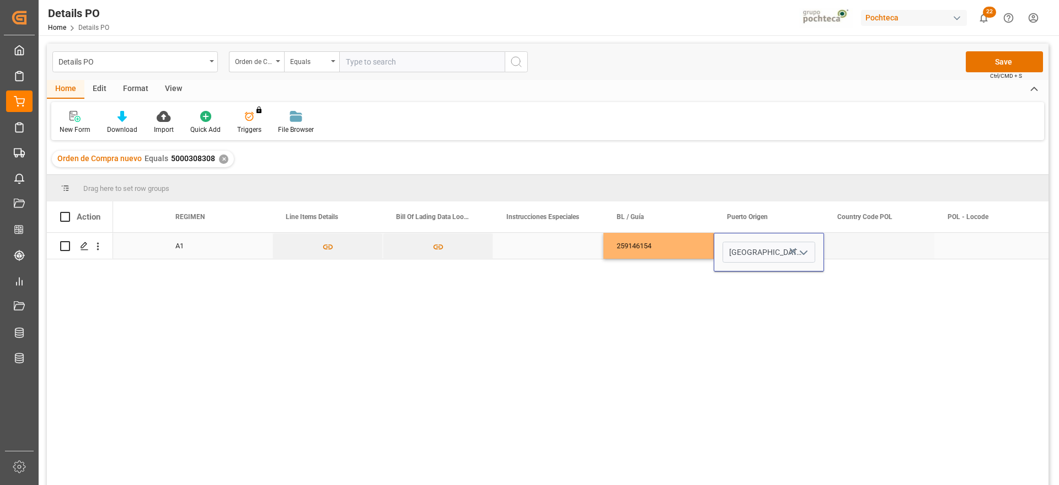
click at [878, 245] on div "Press SPACE to select this row." at bounding box center [879, 246] width 110 height 26
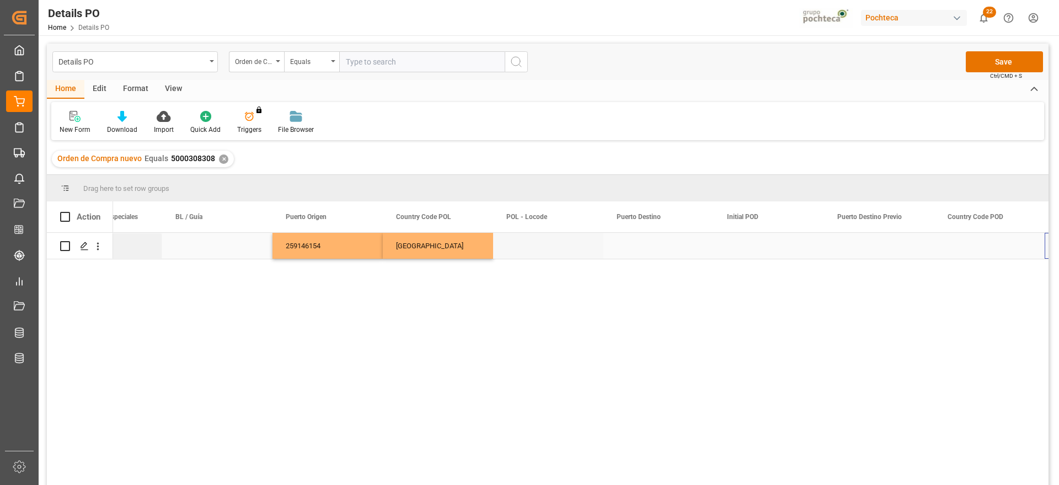
scroll to position [0, 4583]
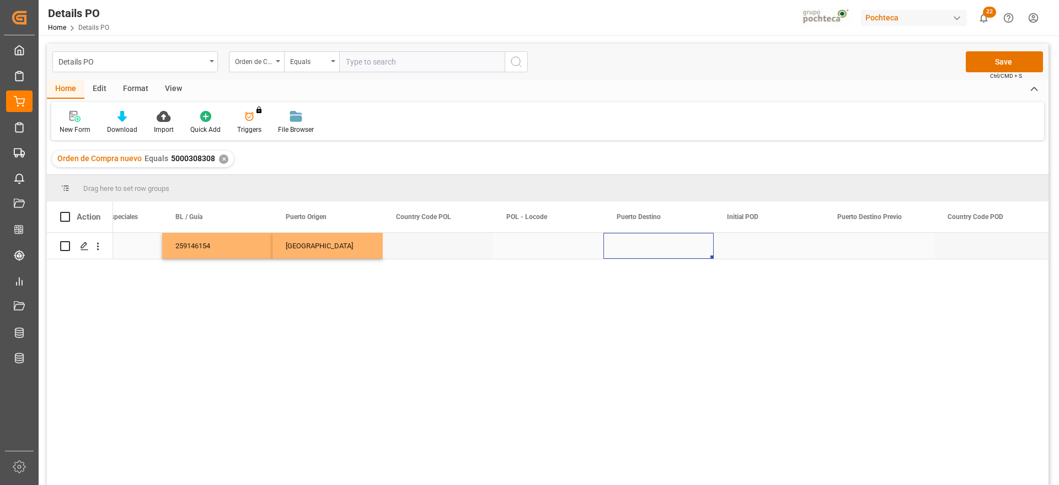
click at [657, 243] on div "Press SPACE to select this row." at bounding box center [658, 246] width 110 height 26
click at [649, 249] on input "Press SPACE to select this row." at bounding box center [658, 252] width 93 height 21
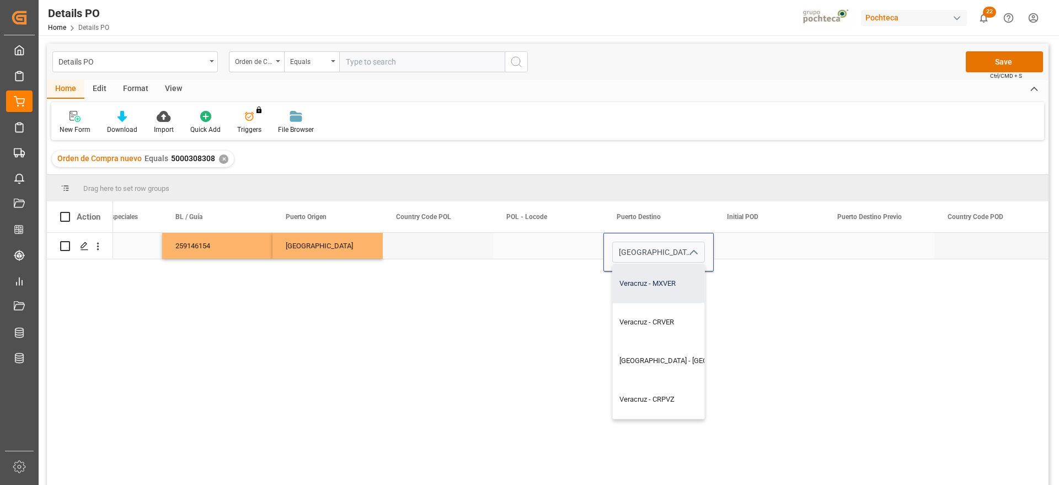
click at [681, 272] on div "Veracruz - MXVER" at bounding box center [689, 283] width 153 height 39
type input "Veracruz - MXVER"
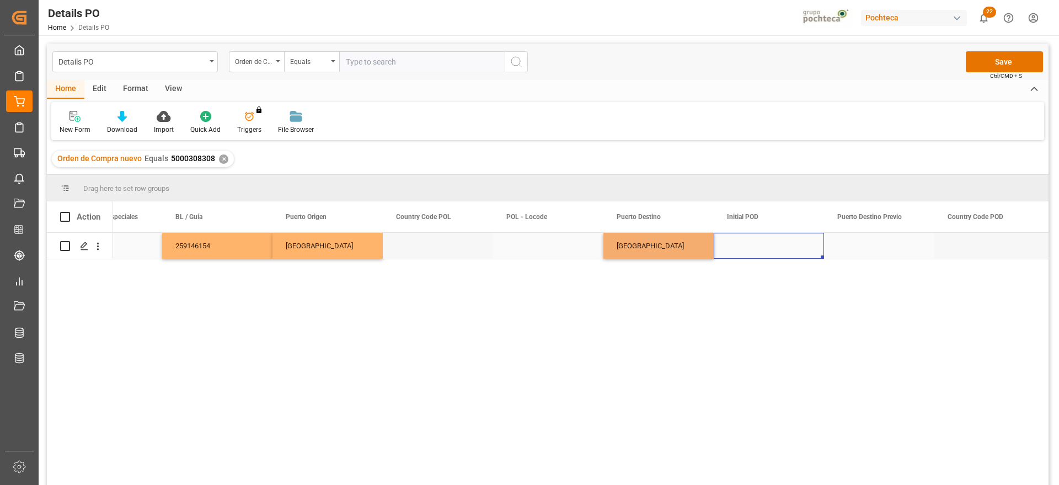
click at [747, 247] on div "Press SPACE to select this row." at bounding box center [769, 246] width 110 height 26
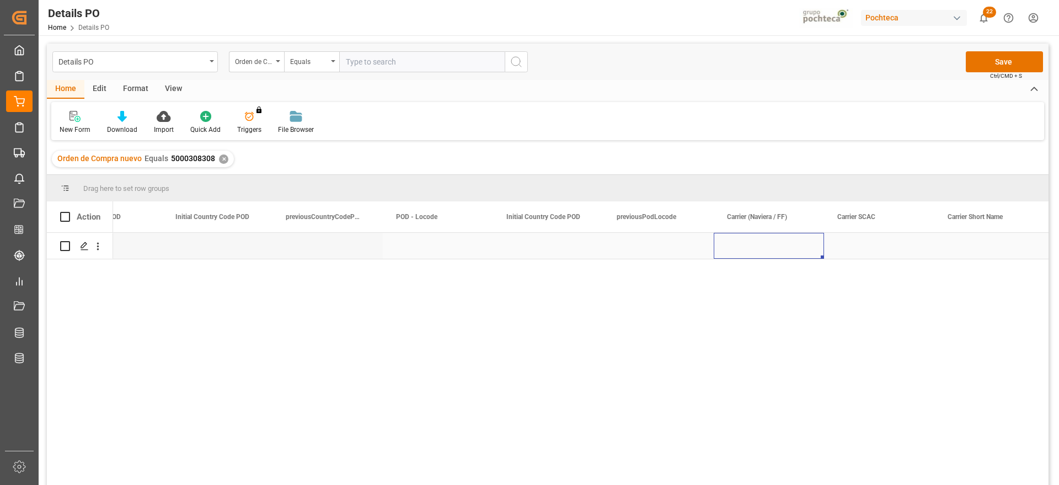
click at [747, 247] on div "Press SPACE to select this row." at bounding box center [769, 246] width 110 height 26
type input "maersk"
click at [876, 243] on div "Press SPACE to select this row." at bounding box center [879, 246] width 110 height 26
click at [644, 243] on div "Press SPACE to select this row." at bounding box center [658, 246] width 110 height 26
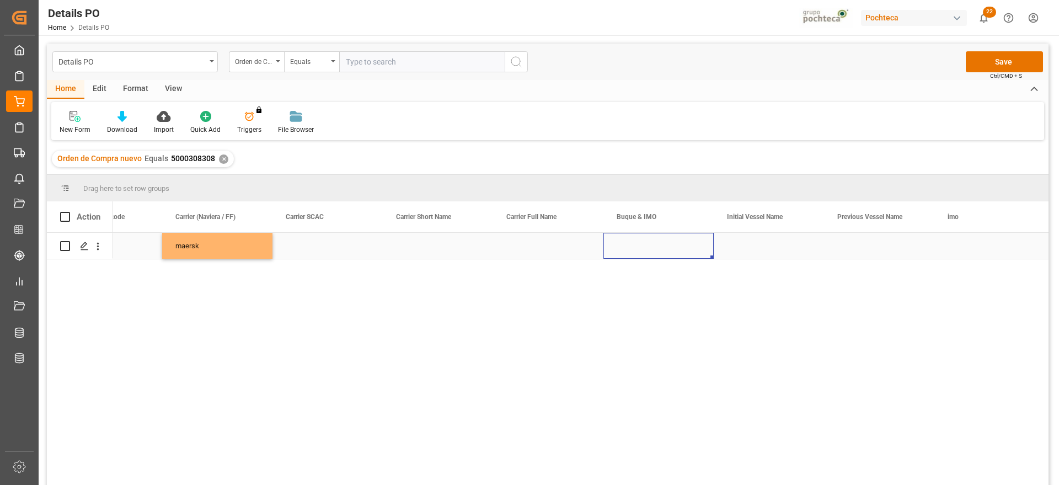
click at [644, 243] on div "Press SPACE to select this row." at bounding box center [658, 246] width 110 height 26
click at [656, 249] on input "Press SPACE to select this row." at bounding box center [658, 252] width 93 height 21
type input "HELLA"
click at [728, 247] on div "Press SPACE to select this row." at bounding box center [769, 246] width 110 height 26
click at [653, 242] on div "Press SPACE to select this row." at bounding box center [658, 246] width 110 height 26
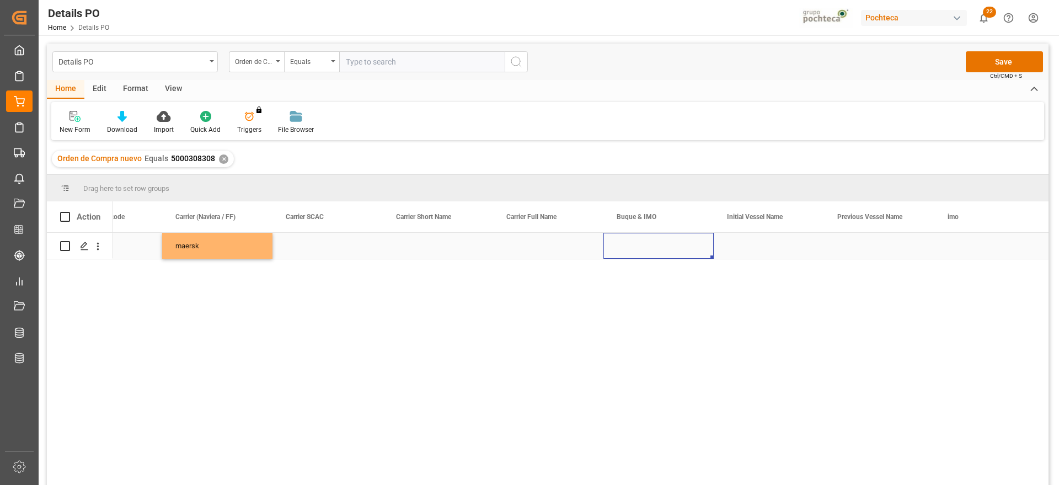
click at [653, 242] on div "Press SPACE to select this row." at bounding box center [658, 246] width 110 height 26
click at [645, 248] on input "Press SPACE to select this row." at bounding box center [658, 252] width 93 height 21
paste input "HELLA"
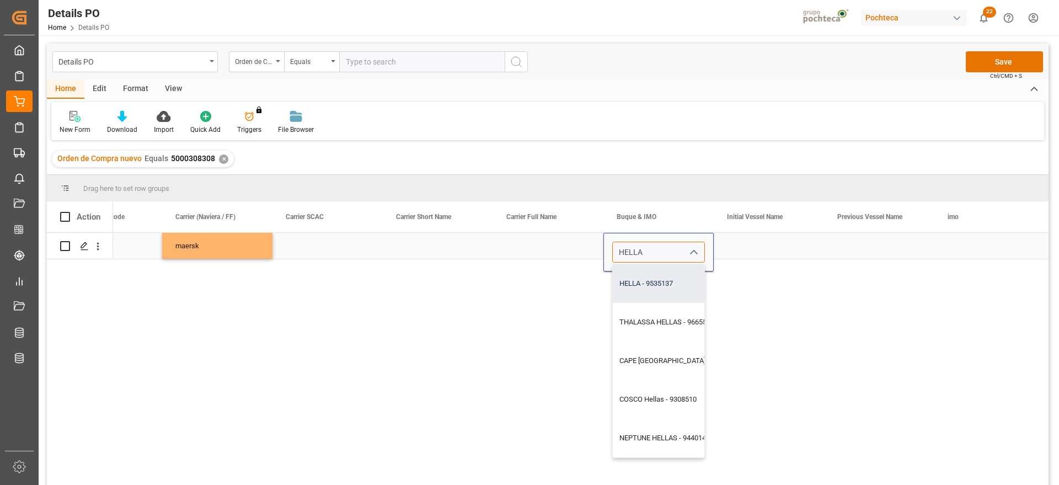
click at [660, 276] on div "HELLA - 9535137" at bounding box center [679, 283] width 132 height 39
type input "HELLA - 9535137"
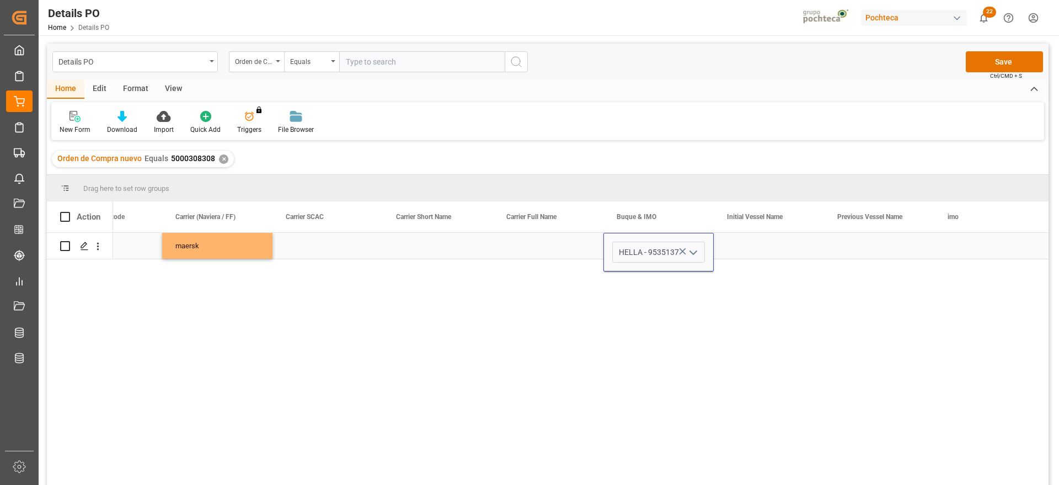
click at [751, 250] on div "Press SPACE to select this row." at bounding box center [769, 246] width 110 height 26
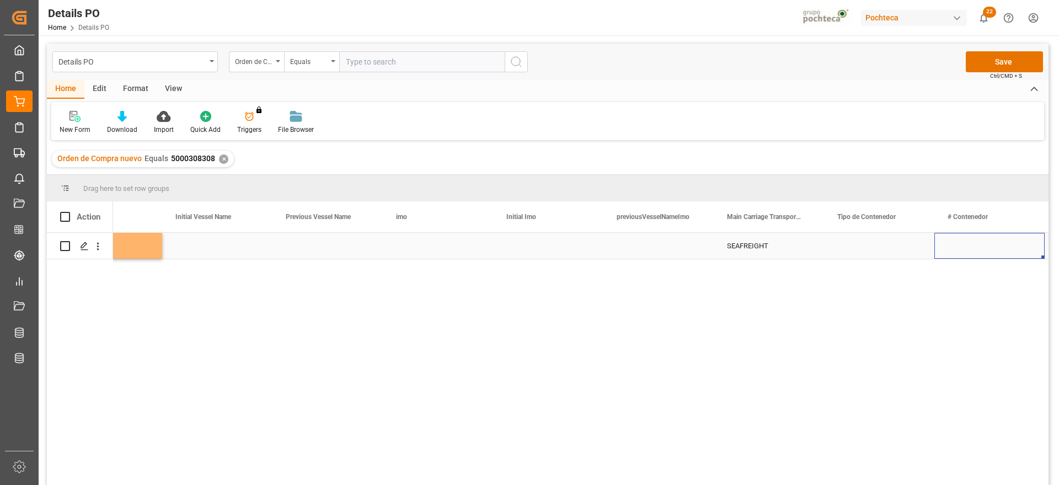
click at [854, 254] on div "Press SPACE to select this row." at bounding box center [879, 246] width 110 height 26
click at [917, 246] on icon "open menu" at bounding box center [913, 252] width 13 height 13
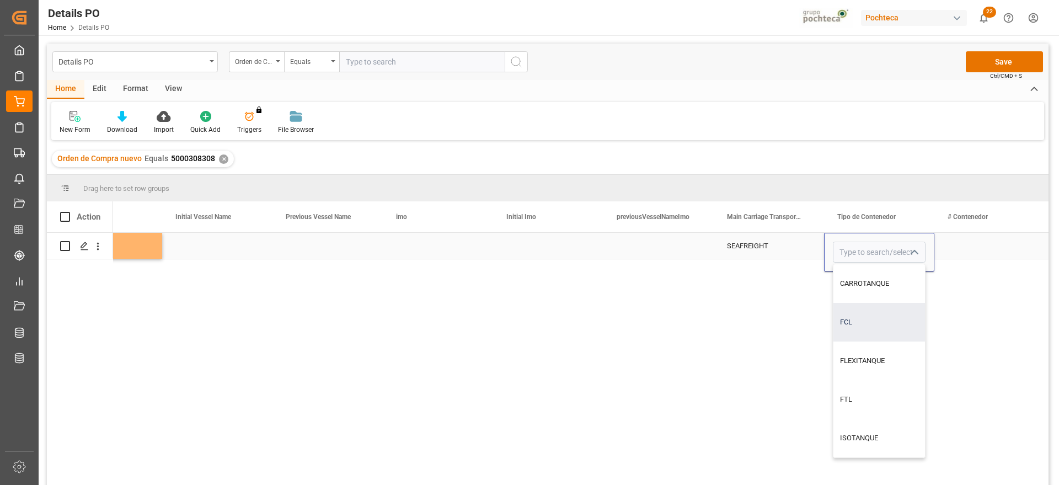
click at [864, 333] on div "FCL" at bounding box center [879, 322] width 92 height 39
type input "FCL"
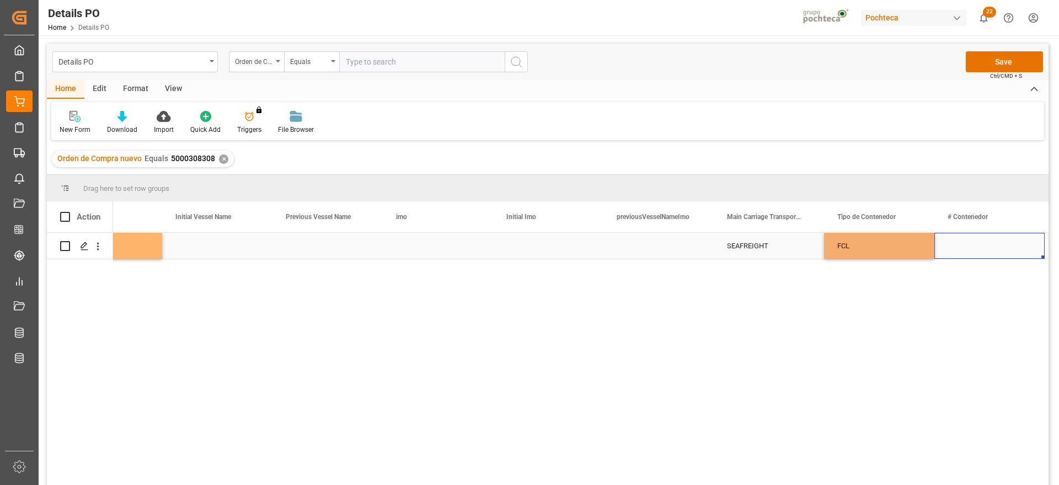
click at [972, 244] on div "Press SPACE to select this row." at bounding box center [989, 246] width 110 height 26
click at [950, 242] on div "Press SPACE to select this row." at bounding box center [989, 246] width 110 height 26
click at [965, 245] on input "Press SPACE to select this row." at bounding box center [989, 252] width 93 height 21
click at [998, 248] on input "MRSU045169-6" at bounding box center [989, 252] width 93 height 21
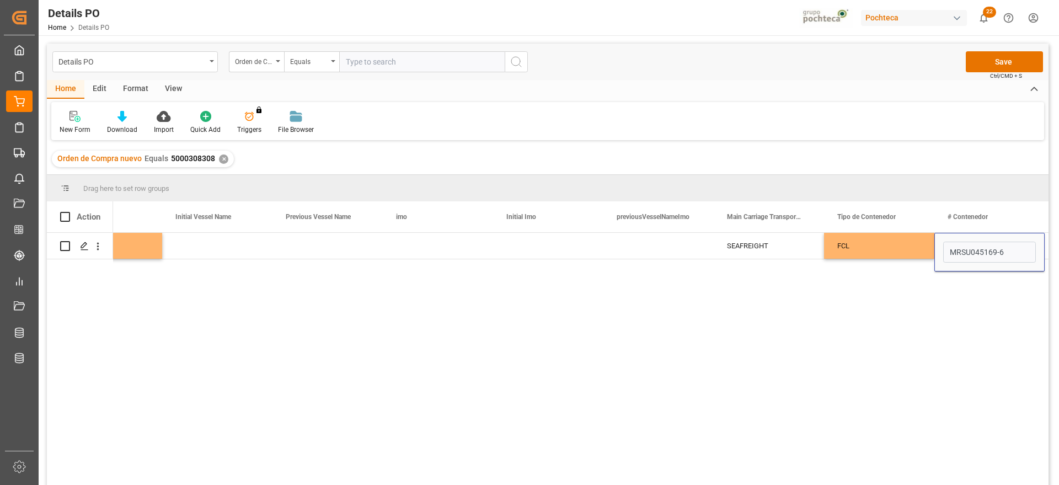
type input "MRSU0451696"
click at [927, 255] on div "FCL" at bounding box center [879, 246] width 110 height 26
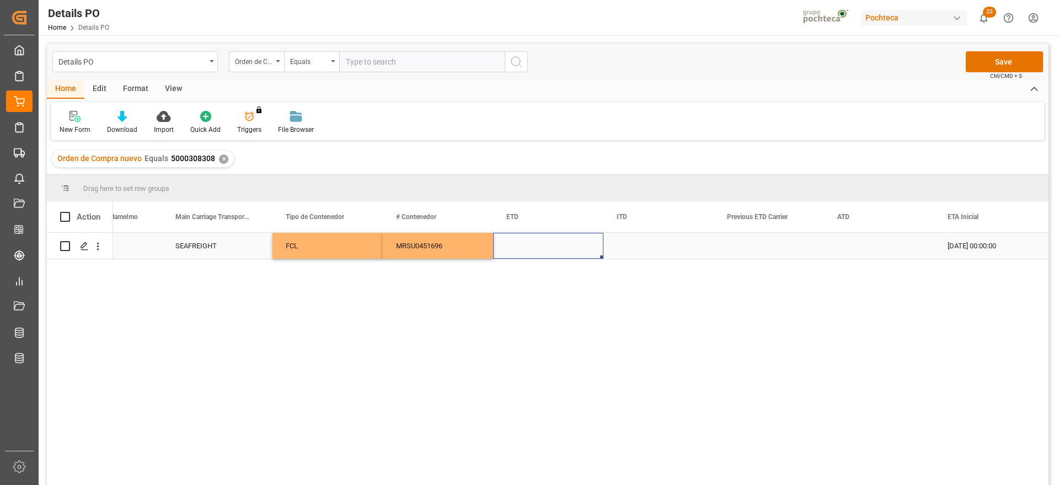
click at [563, 247] on div "Press SPACE to select this row." at bounding box center [548, 246] width 110 height 26
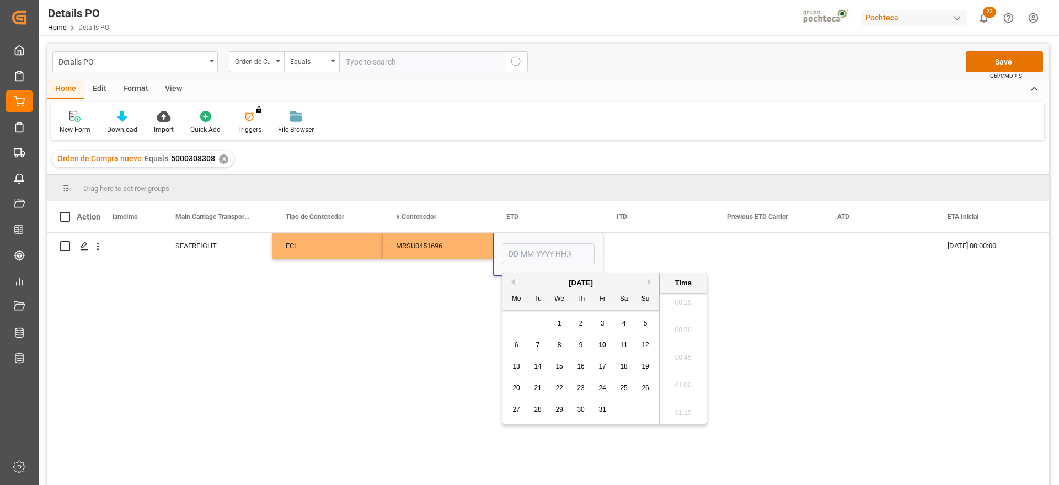
click at [513, 282] on button "Previous Month" at bounding box center [511, 281] width 7 height 7
click at [558, 367] on span "17" at bounding box center [558, 366] width 7 height 8
type input "[DATE] 00:00"
click at [938, 242] on div "[DATE] 00:00:00" at bounding box center [989, 246] width 110 height 26
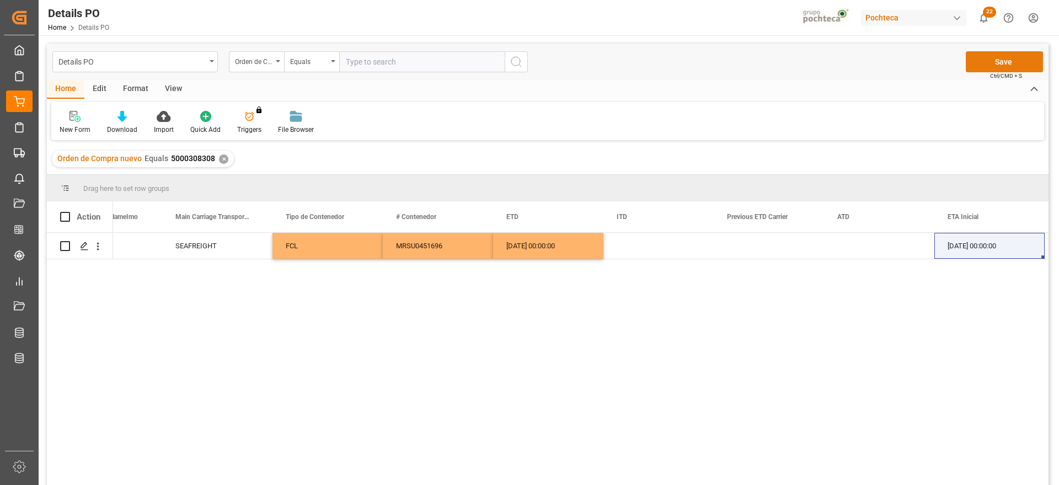
click at [1005, 60] on button "Save" at bounding box center [1004, 61] width 77 height 21
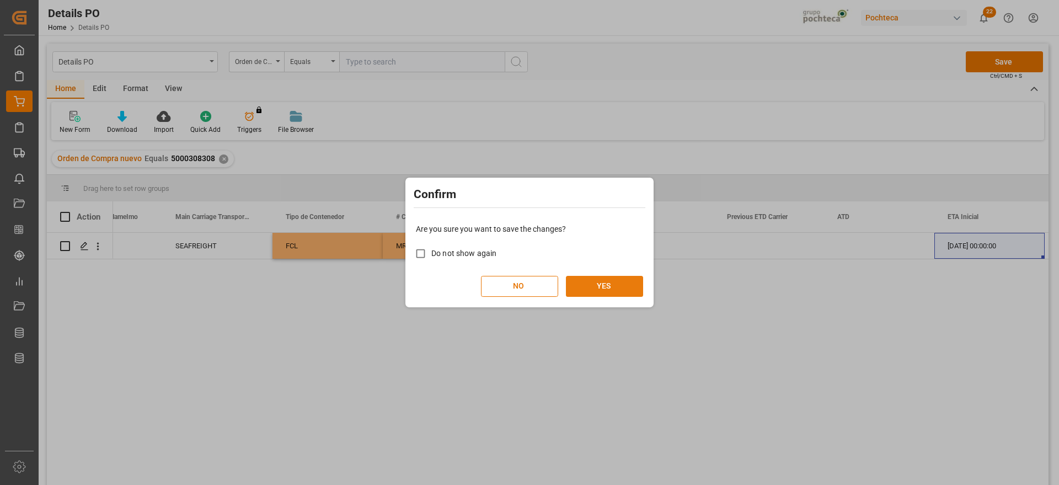
click at [595, 287] on button "YES" at bounding box center [604, 286] width 77 height 21
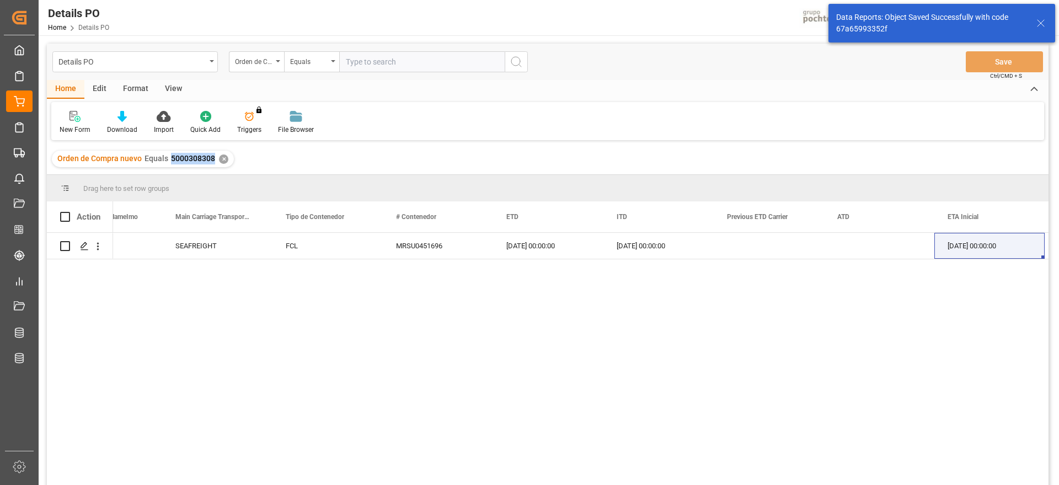
drag, startPoint x: 213, startPoint y: 159, endPoint x: 169, endPoint y: 158, distance: 44.1
click at [169, 158] on div "Orden de Compra nuevo Equals 5000308308 ✕" at bounding box center [143, 159] width 182 height 17
copy span "5000308308"
click at [97, 240] on icon "open menu" at bounding box center [98, 246] width 12 height 12
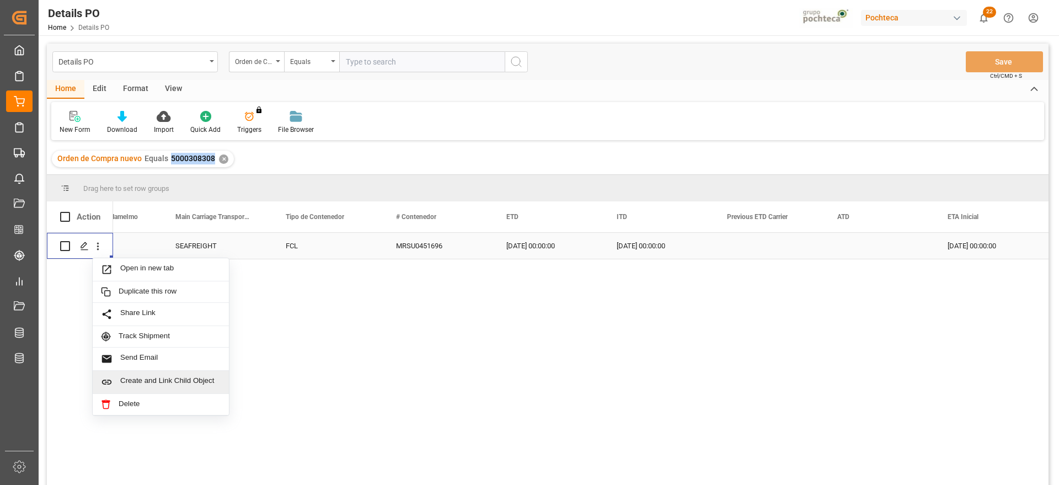
click at [171, 376] on span "Create and Link Child Object" at bounding box center [170, 382] width 100 height 12
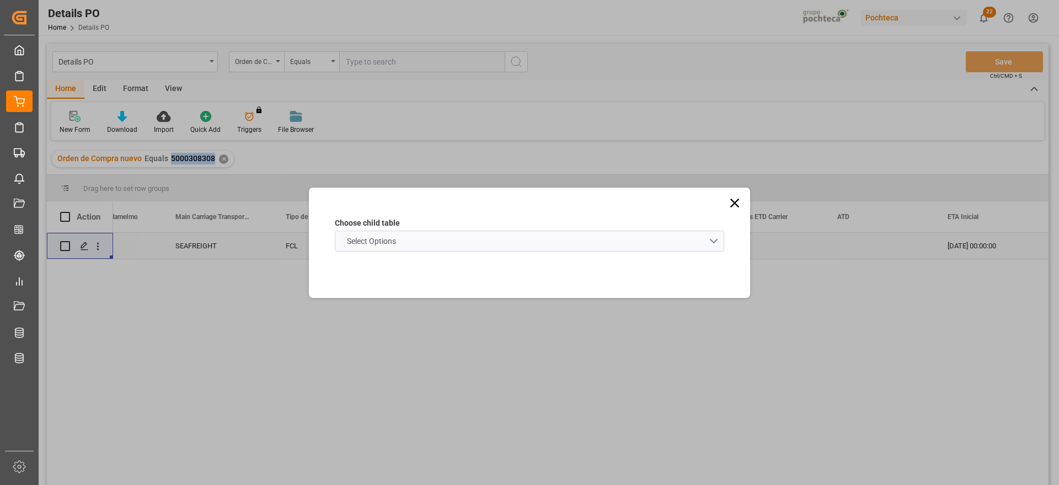
click at [368, 239] on span "Select Options" at bounding box center [371, 241] width 60 height 12
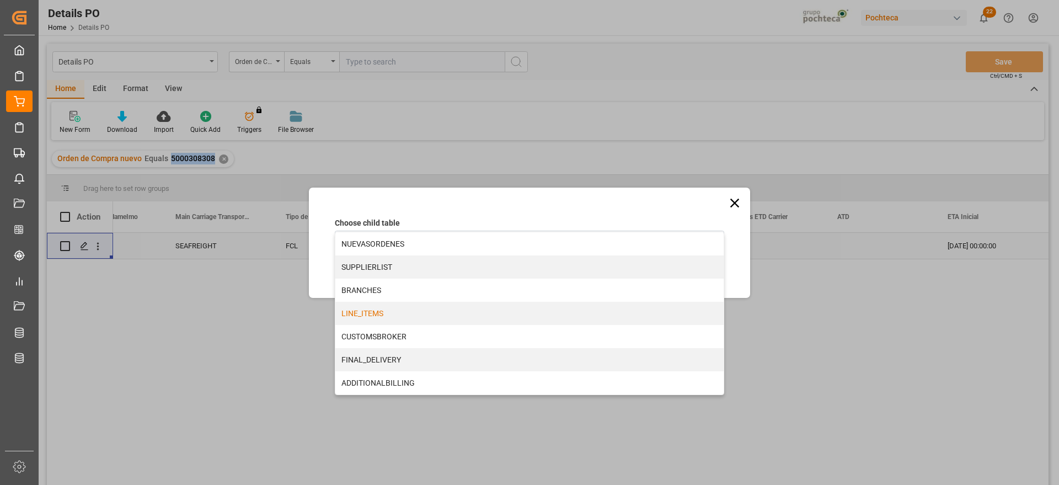
click at [369, 309] on div "LINE_ITEMS" at bounding box center [529, 313] width 388 height 23
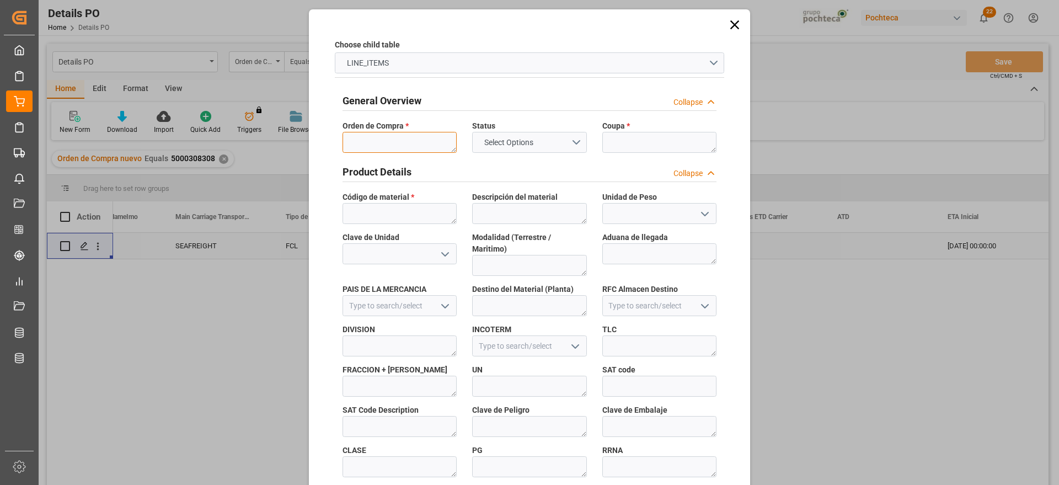
click at [397, 147] on textarea at bounding box center [399, 142] width 114 height 21
paste textarea "5000308308"
type textarea "5000308308"
click at [617, 140] on textarea at bounding box center [659, 142] width 114 height 21
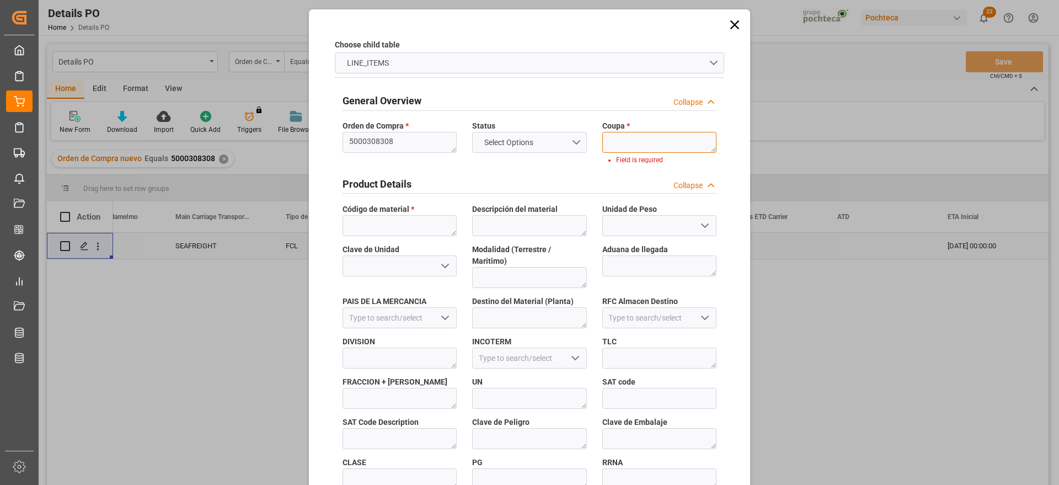
paste textarea "198428"
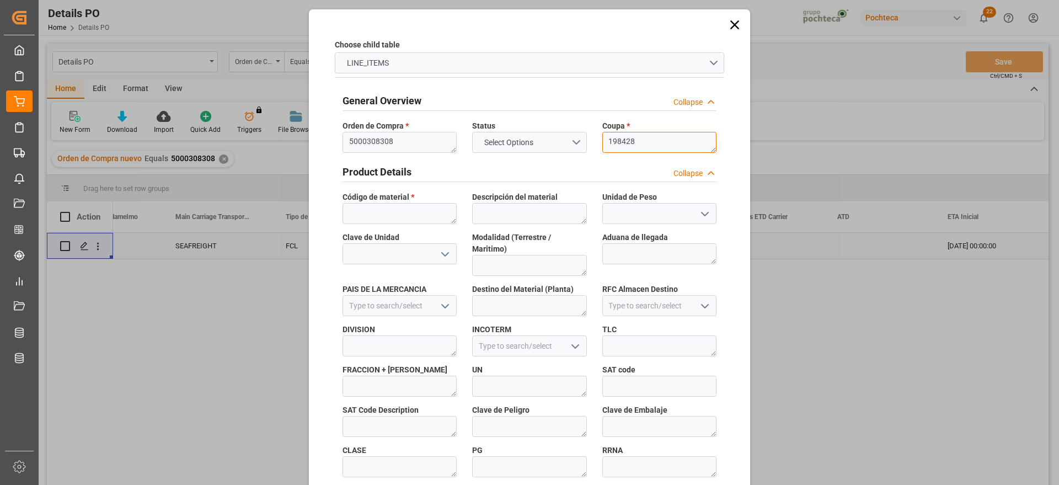
scroll to position [0, 0]
type textarea "198428"
click at [356, 223] on textarea at bounding box center [399, 213] width 114 height 21
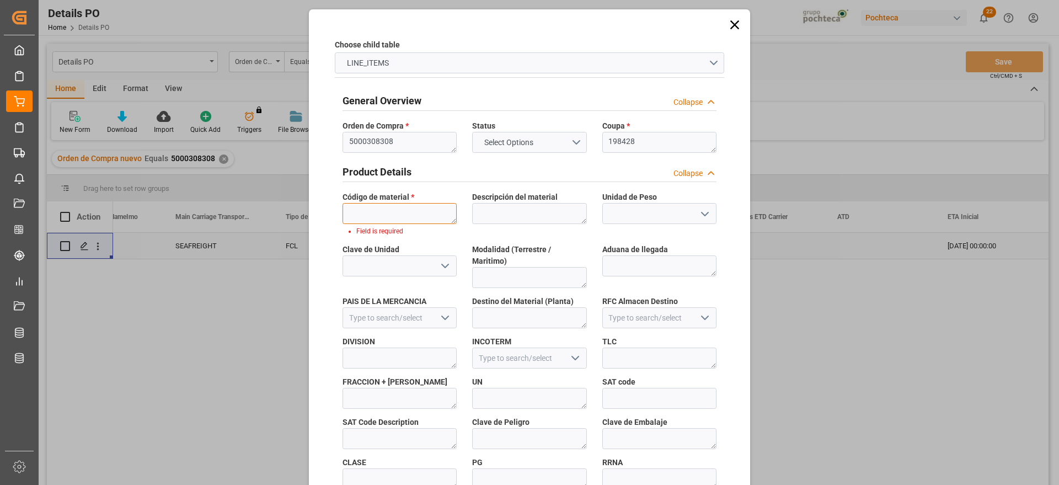
paste textarea "22893"
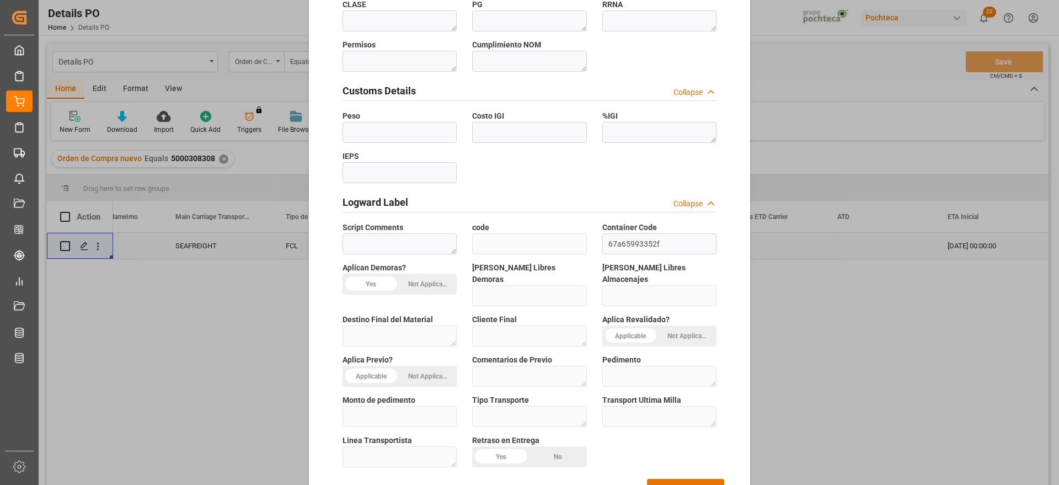
scroll to position [473, 0]
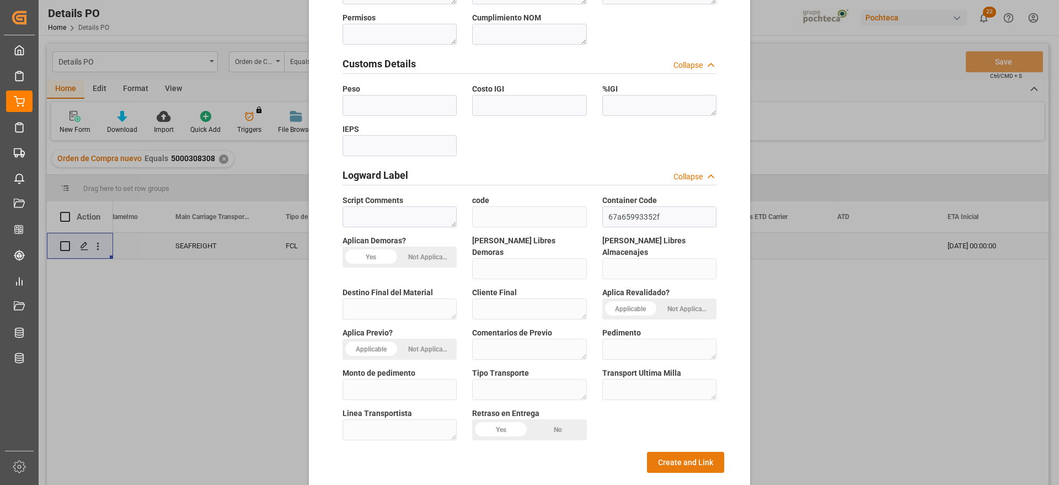
type textarea "22893"
click at [660, 452] on button "Create and Link" at bounding box center [685, 462] width 77 height 21
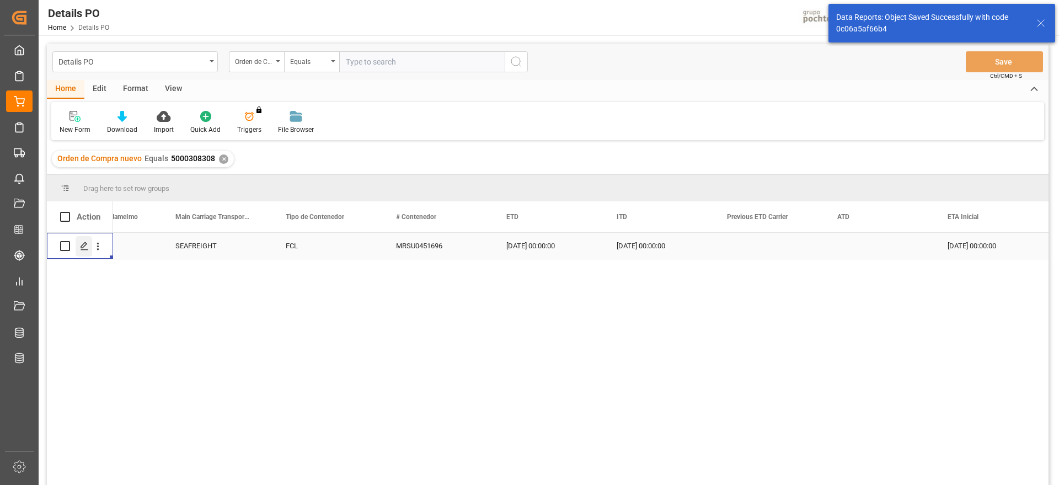
click at [79, 243] on div "Press SPACE to select this row." at bounding box center [84, 246] width 17 height 20
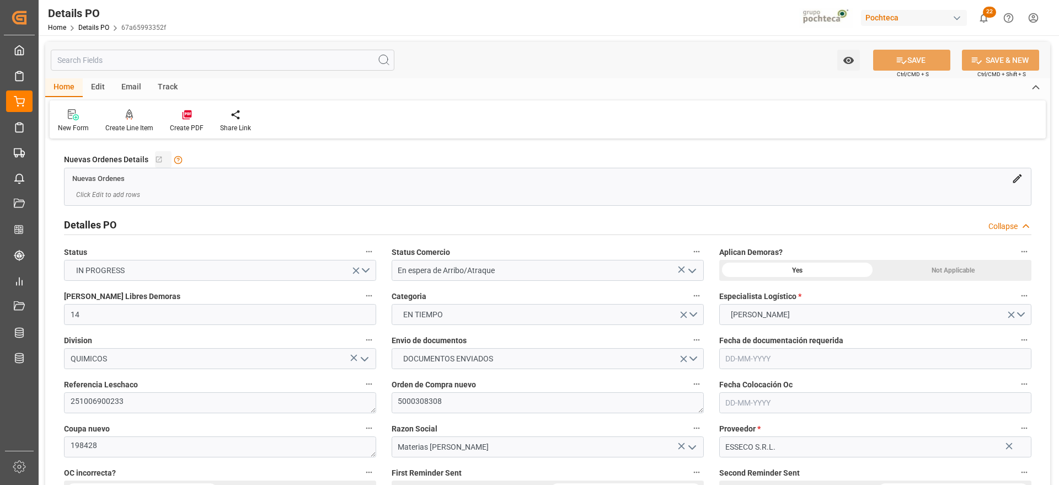
type input "14"
type input "[DATE]"
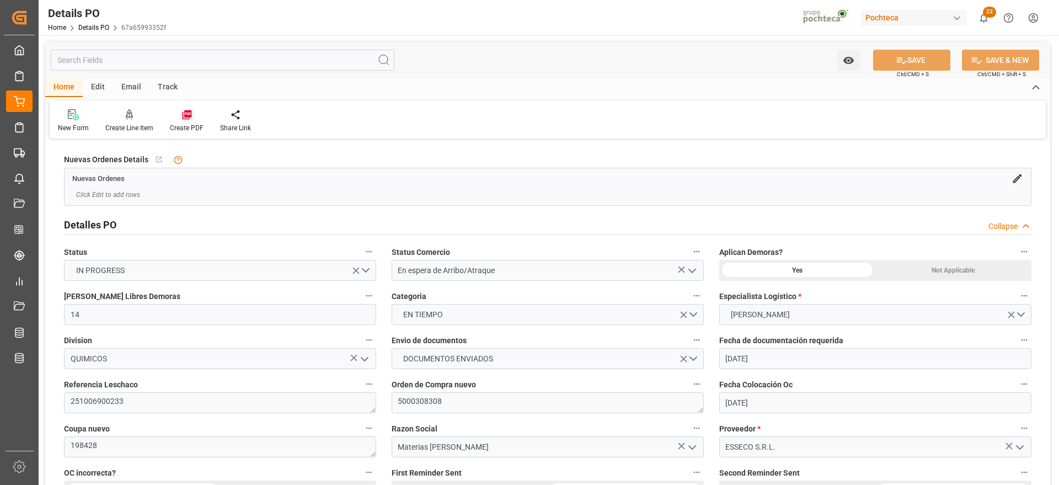
click at [187, 119] on icon at bounding box center [186, 114] width 11 height 11
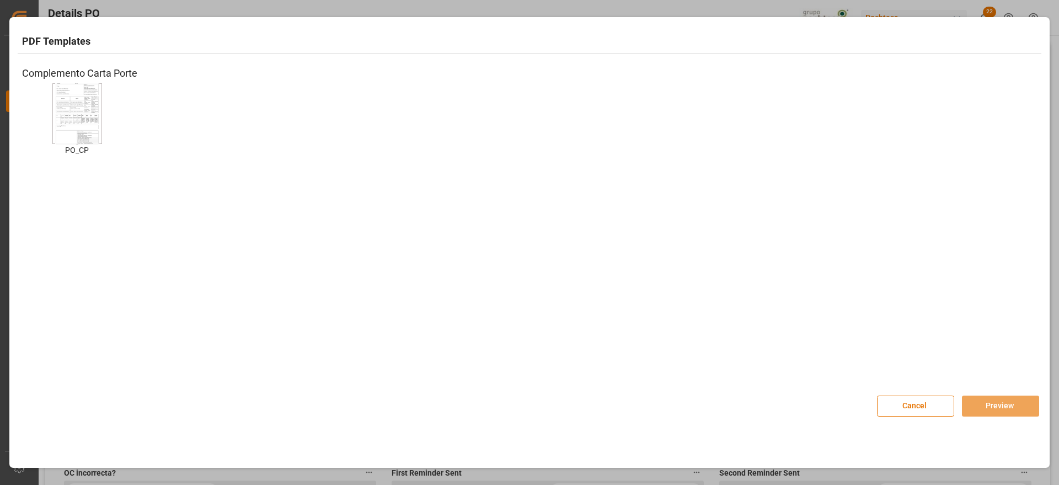
click at [92, 117] on img at bounding box center [77, 113] width 44 height 62
click at [1011, 400] on button "Preview" at bounding box center [1000, 405] width 77 height 21
click at [997, 405] on button "Preview" at bounding box center [1000, 405] width 77 height 21
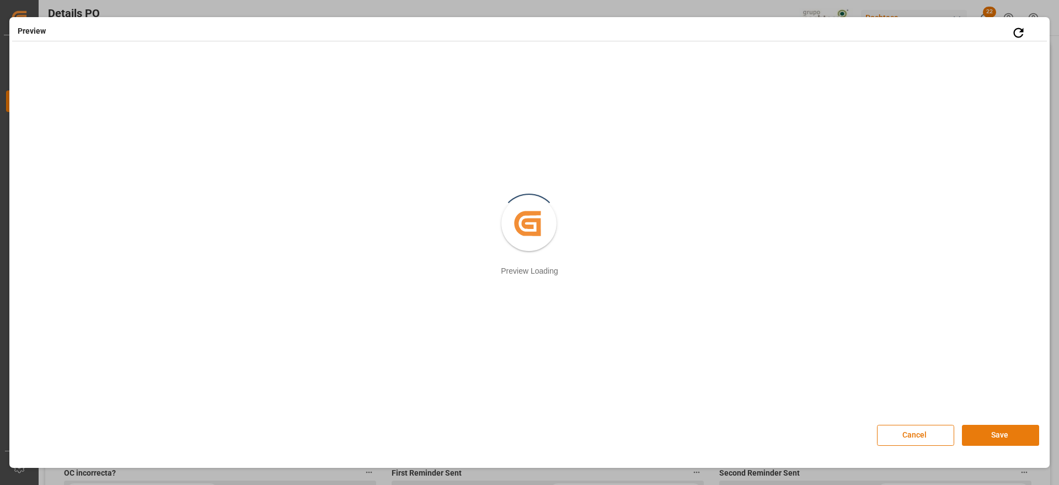
click at [1014, 439] on button "Save" at bounding box center [1000, 435] width 77 height 21
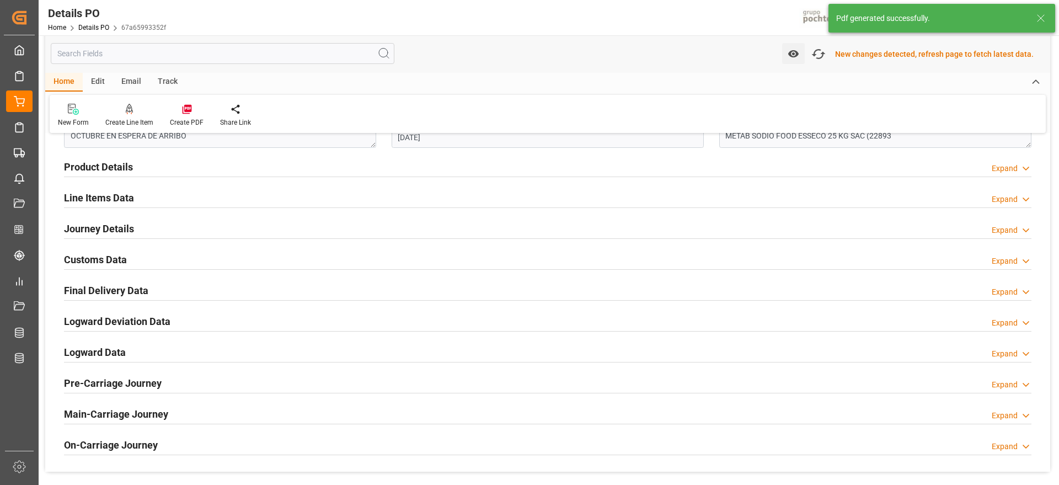
scroll to position [690, 0]
click at [94, 255] on h2 "Customs Data" at bounding box center [95, 258] width 63 height 15
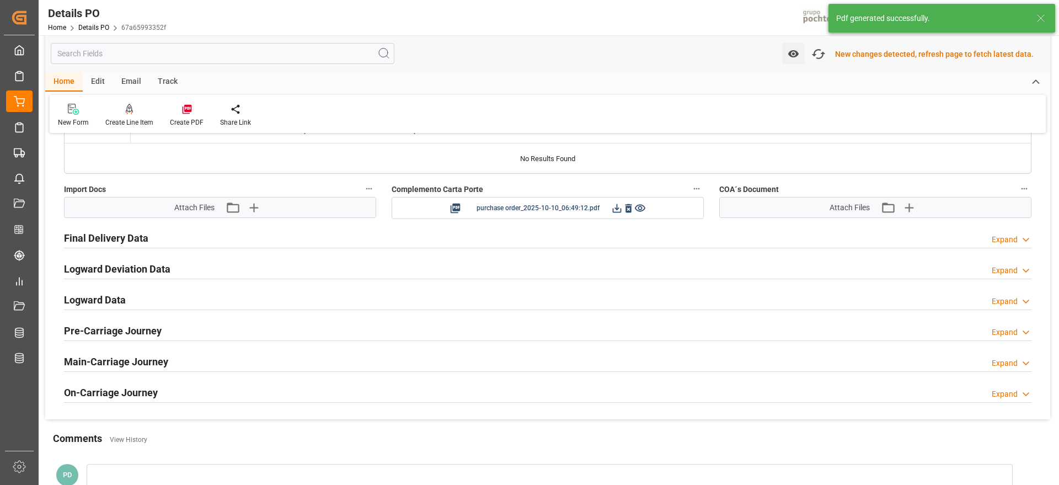
scroll to position [966, 0]
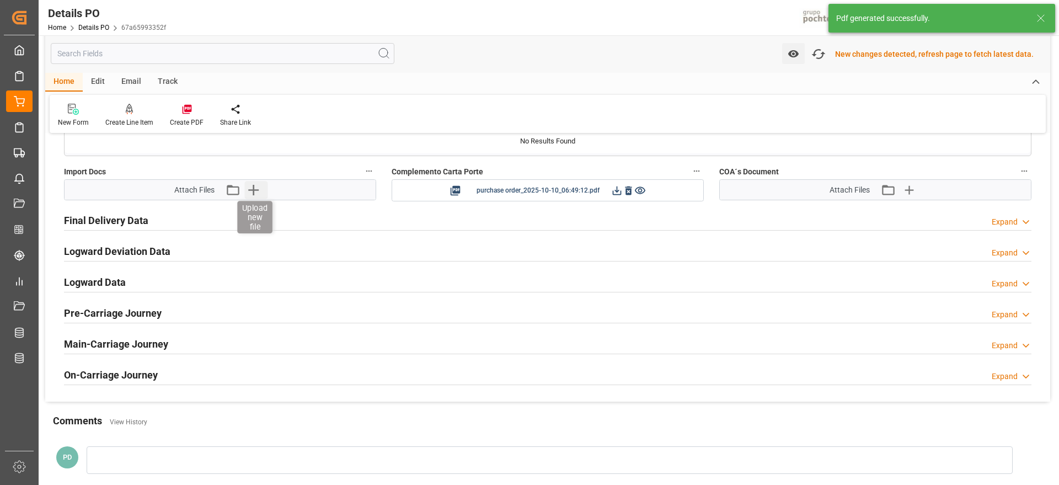
click at [254, 190] on icon "button" at bounding box center [253, 190] width 10 height 10
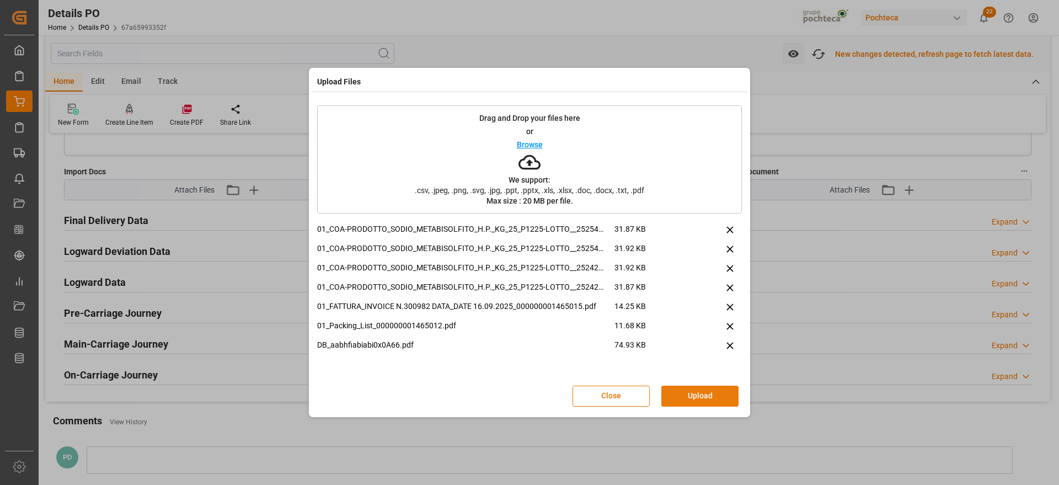
click at [678, 394] on button "Upload" at bounding box center [699, 395] width 77 height 21
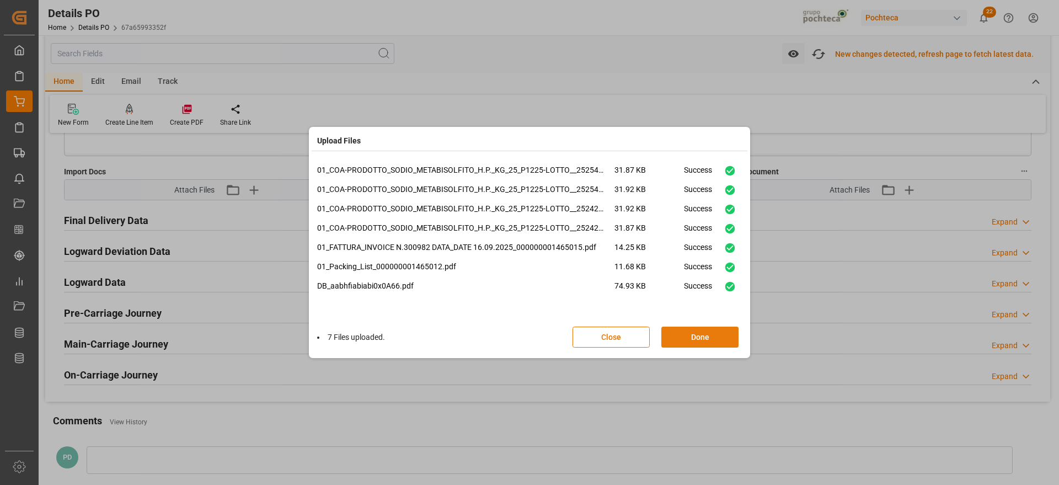
click at [696, 342] on button "Done" at bounding box center [699, 336] width 77 height 21
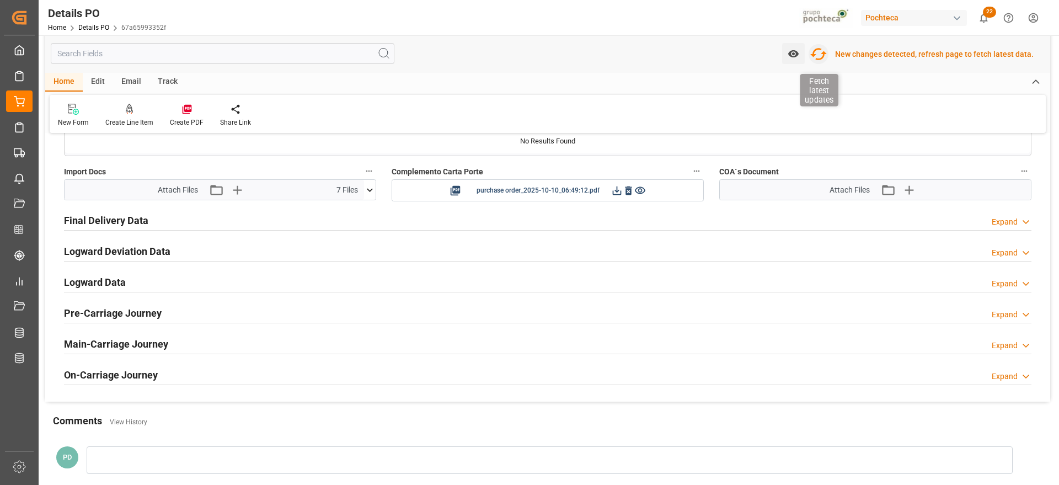
click at [824, 49] on icon "button" at bounding box center [818, 54] width 17 height 12
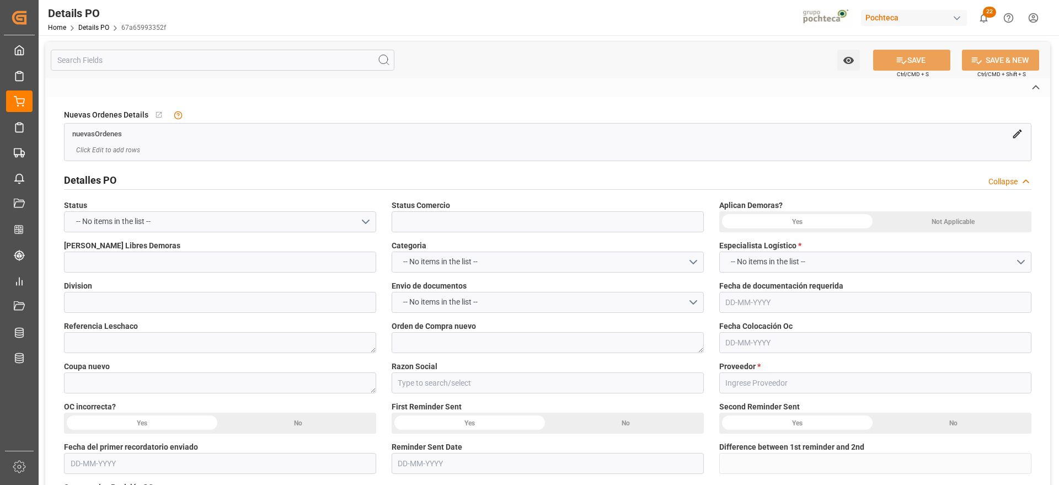
type input "En espera de Arribo/Atraque"
type input "QUIMICOS"
type textarea "251006900233"
type textarea "5000308308"
type textarea "198428"
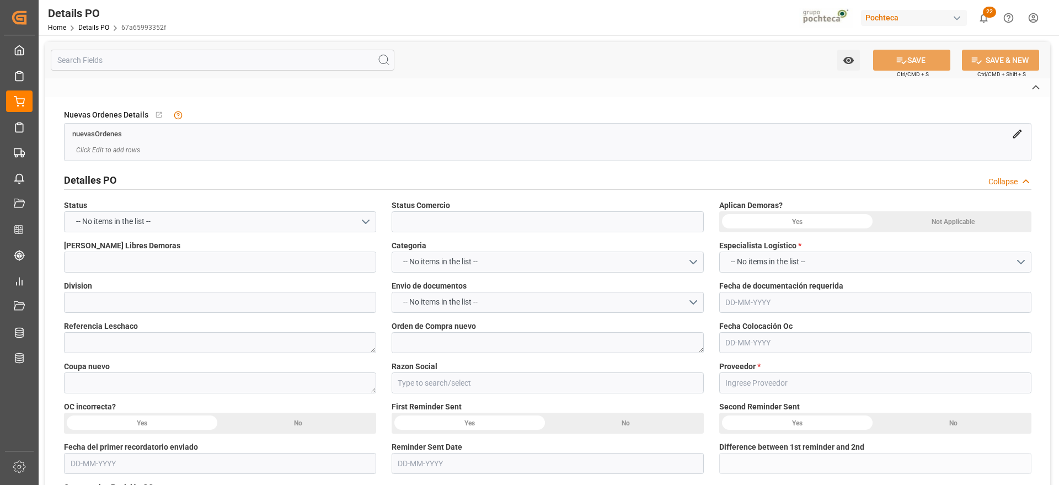
type input "Materias [PERSON_NAME]"
type input "ESSECO S.R.L."
type textarea "300982"
type textarea "OCTUBRE EN ESPERA DE ARRIBO"
type textarea "METAB SODIO FOOD ESSECO 25 KG SAC (22893"
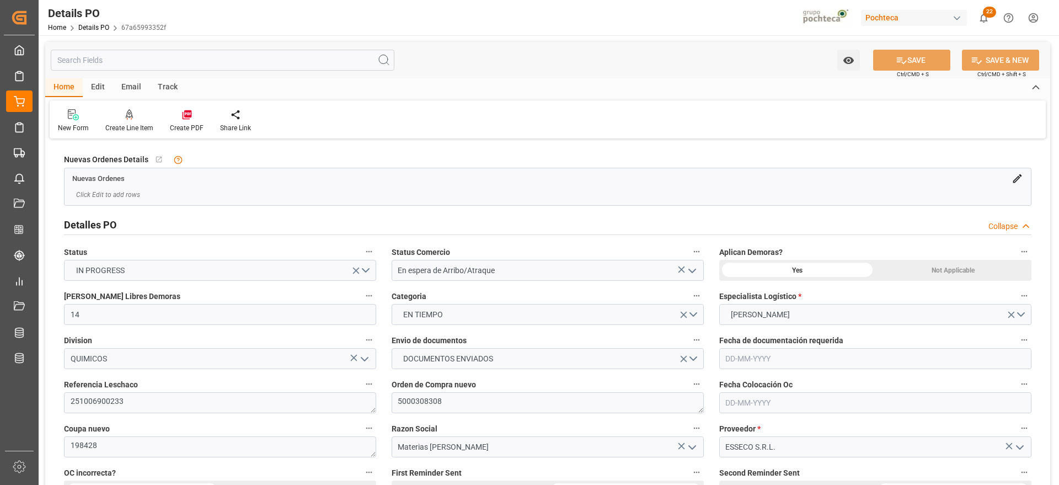
type input "14"
type input "[DATE]"
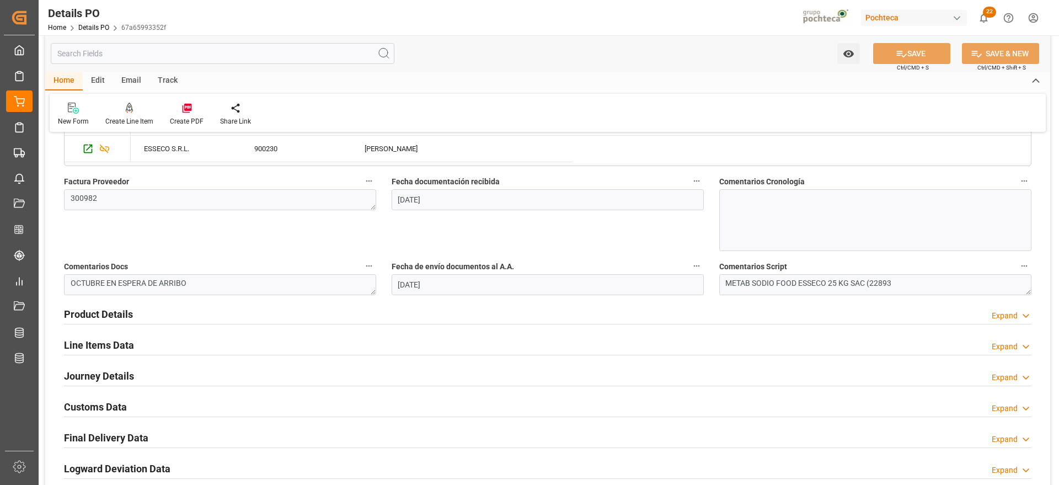
scroll to position [758, 0]
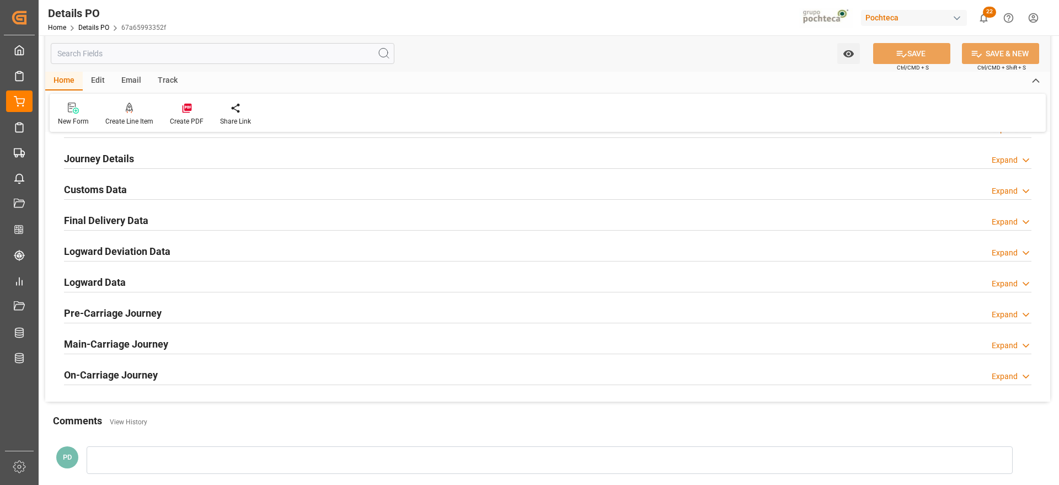
click at [100, 184] on h2 "Customs Data" at bounding box center [95, 189] width 63 height 15
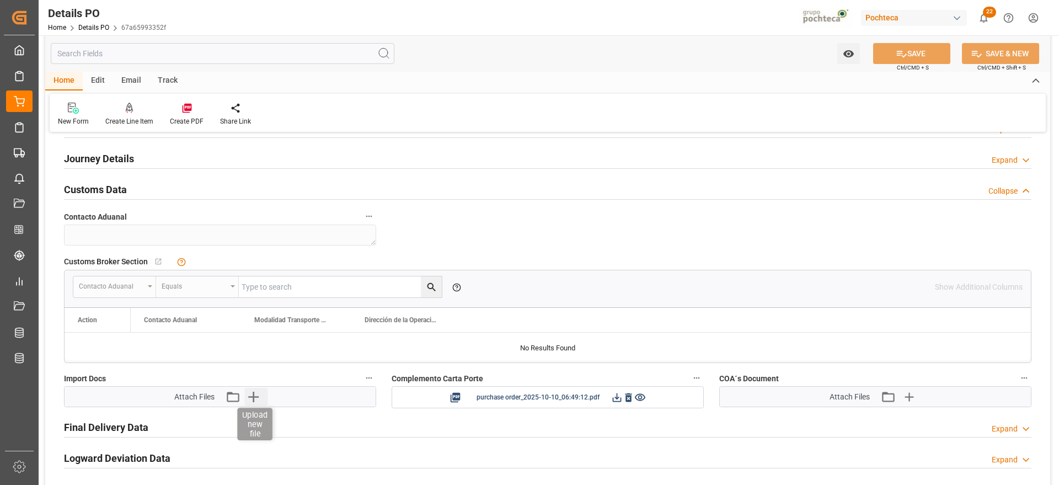
click at [250, 399] on icon "button" at bounding box center [253, 397] width 18 height 18
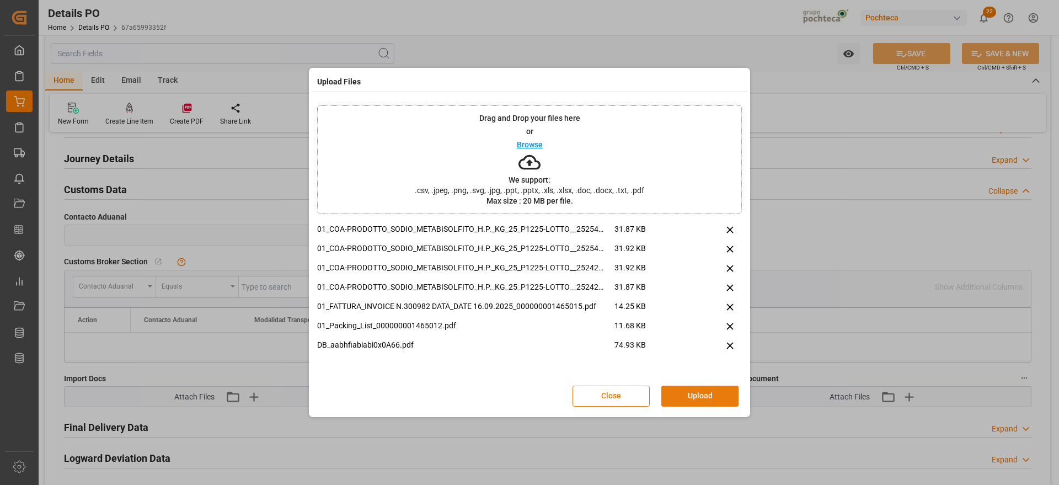
click at [682, 396] on button "Upload" at bounding box center [699, 395] width 77 height 21
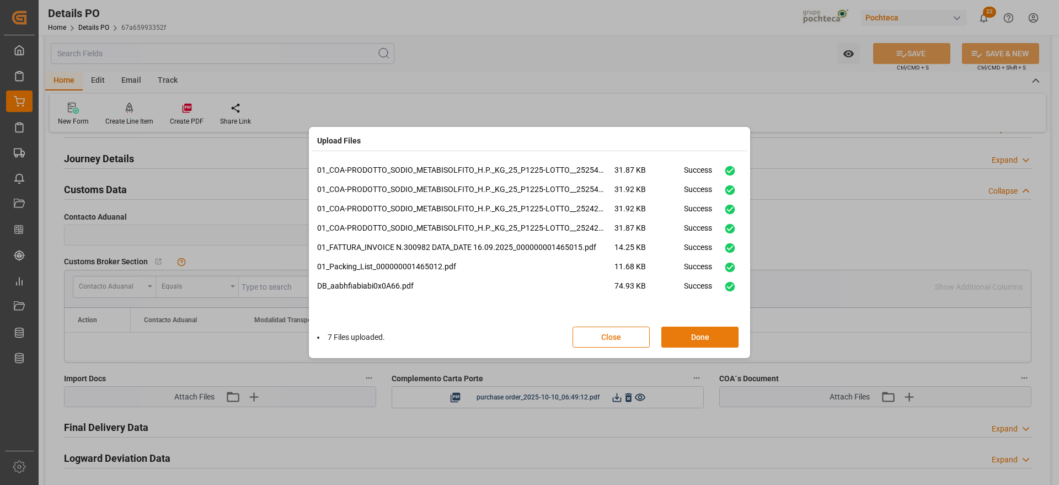
click at [709, 334] on button "Done" at bounding box center [699, 336] width 77 height 21
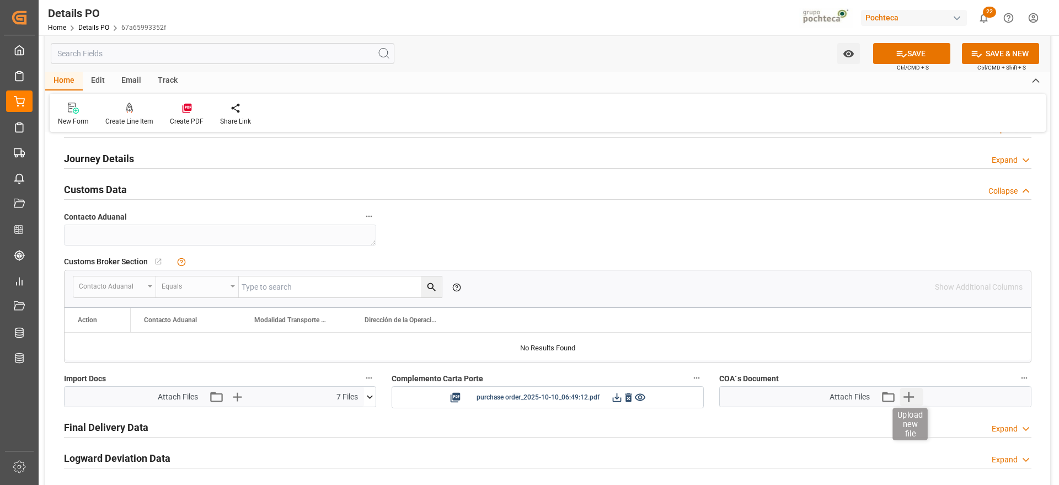
click at [907, 398] on icon "button" at bounding box center [908, 397] width 18 height 18
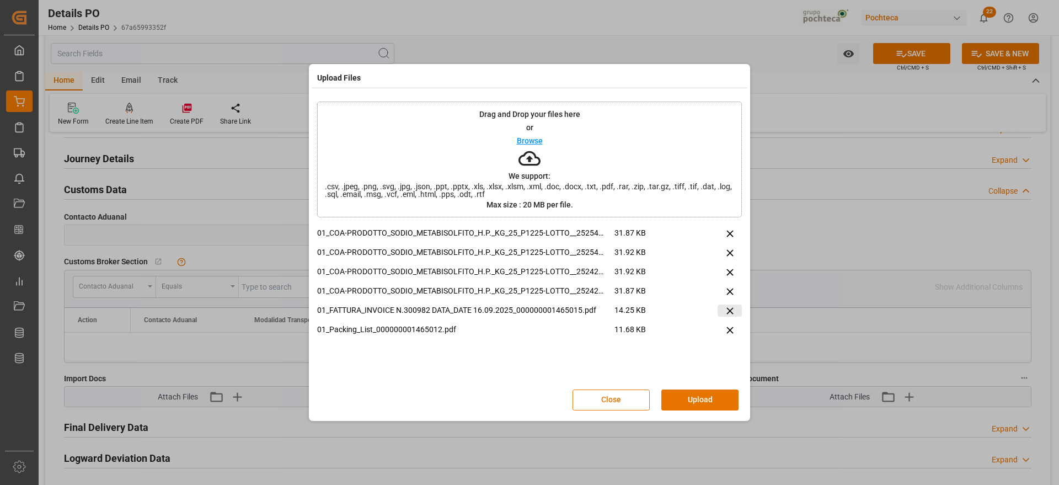
click at [730, 313] on icon at bounding box center [730, 311] width 12 height 12
click at [727, 310] on icon at bounding box center [730, 311] width 12 height 12
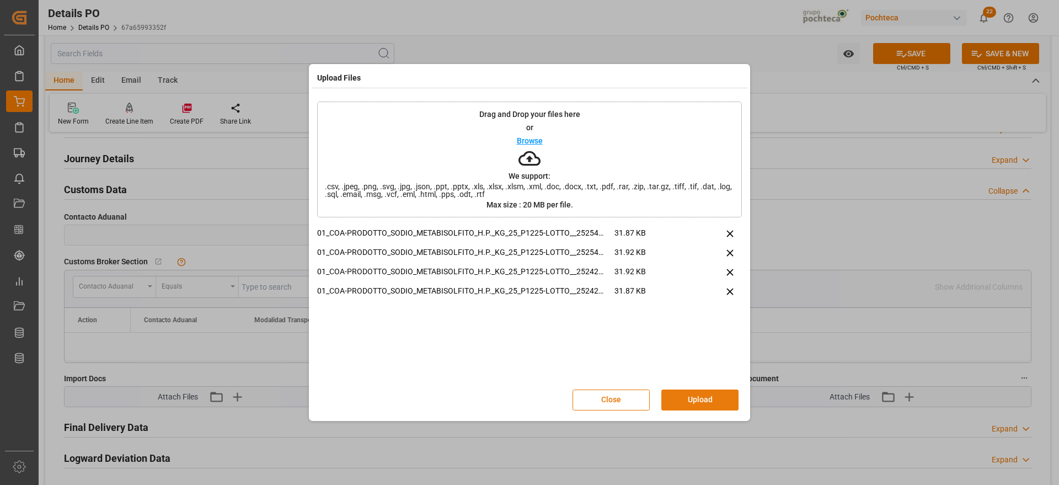
click at [694, 395] on button "Upload" at bounding box center [699, 399] width 77 height 21
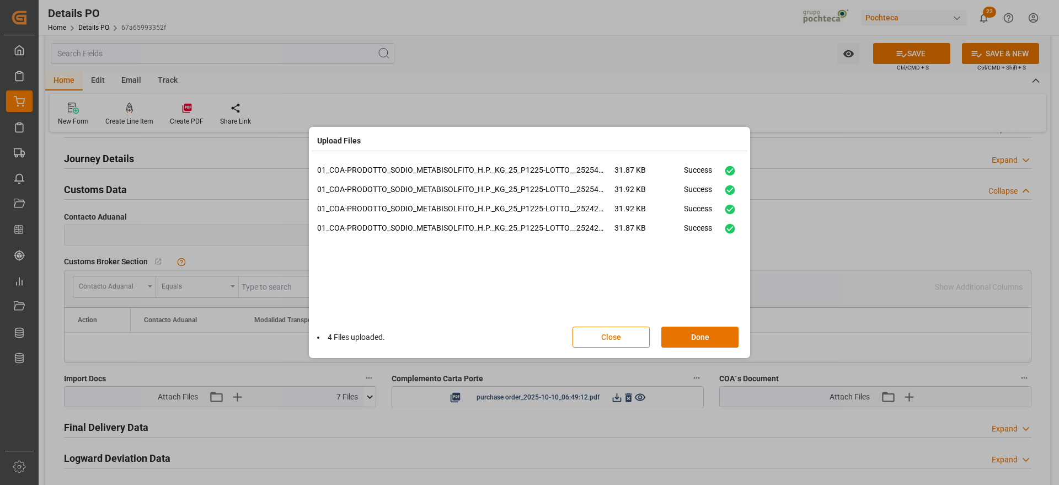
click at [715, 337] on button "Done" at bounding box center [699, 336] width 77 height 21
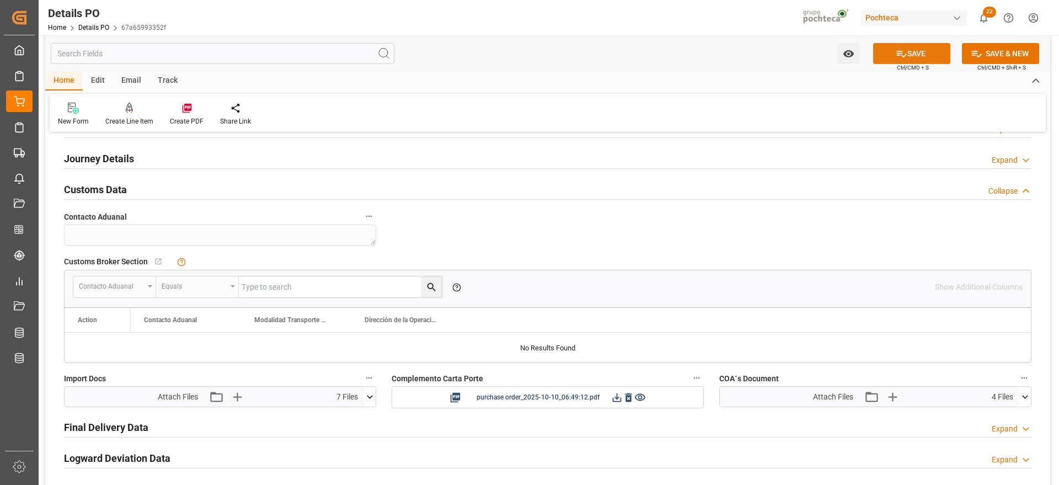
click at [903, 50] on icon at bounding box center [902, 54] width 12 height 12
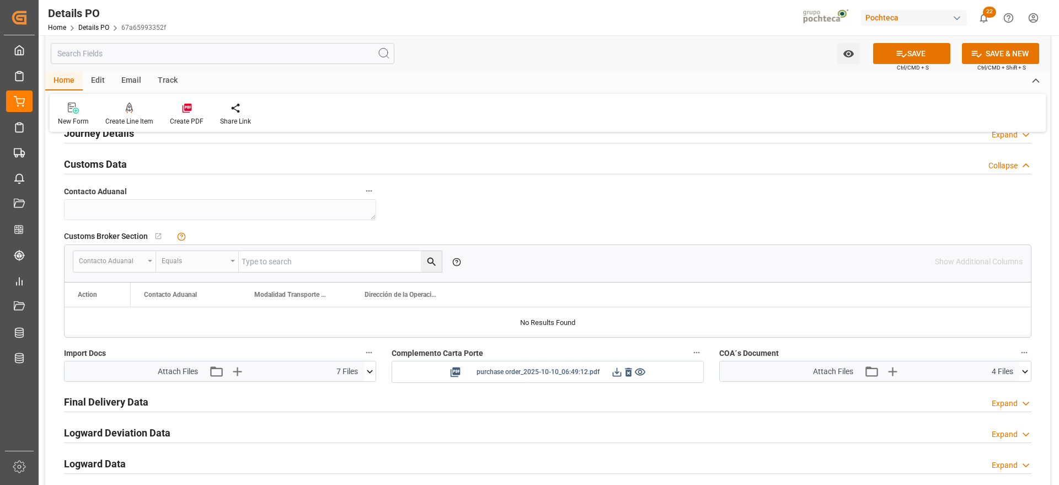
scroll to position [965, 0]
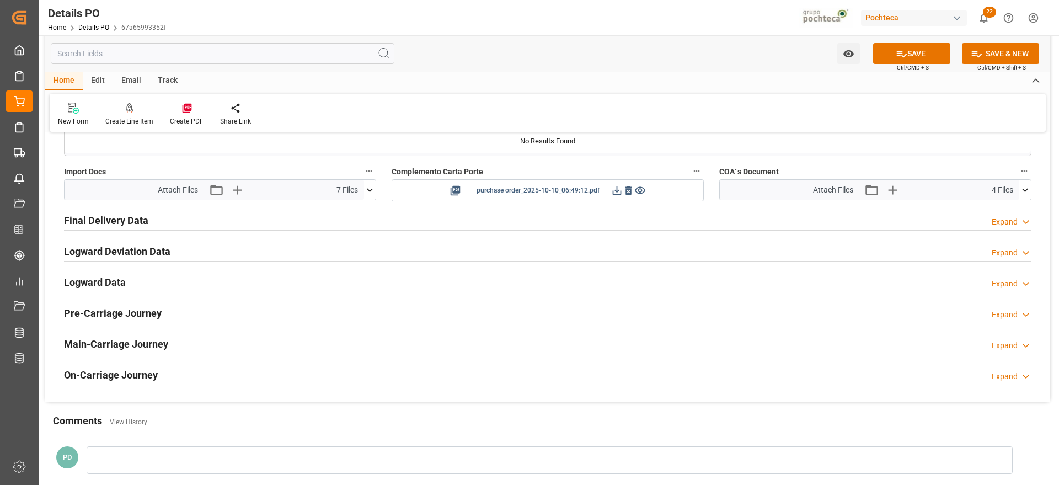
click at [615, 193] on icon at bounding box center [617, 191] width 12 height 12
